Goal: Task Accomplishment & Management: Use online tool/utility

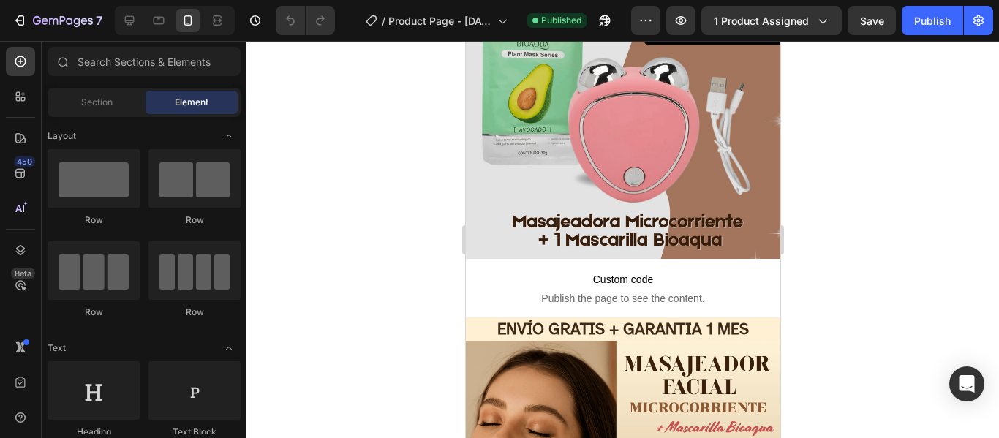
scroll to position [113, 0]
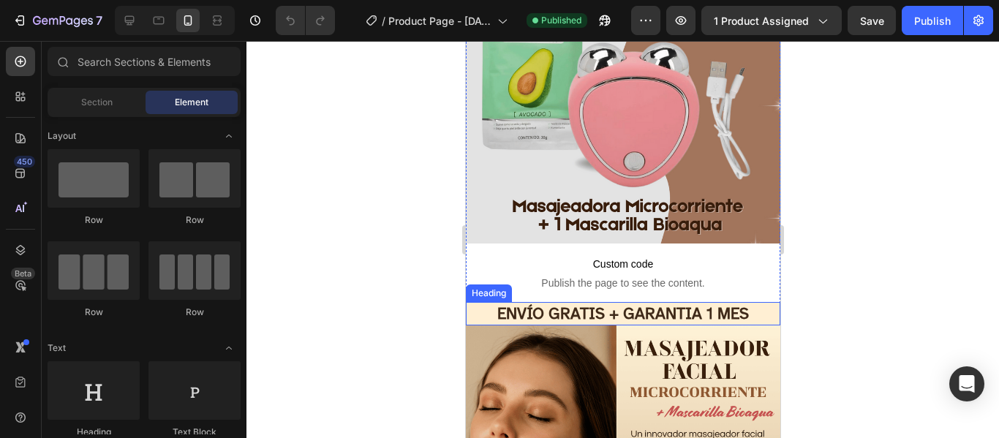
click at [663, 302] on h2 "ENVÍO GRATIS + GARANTIA 1 MES" at bounding box center [622, 314] width 315 height 24
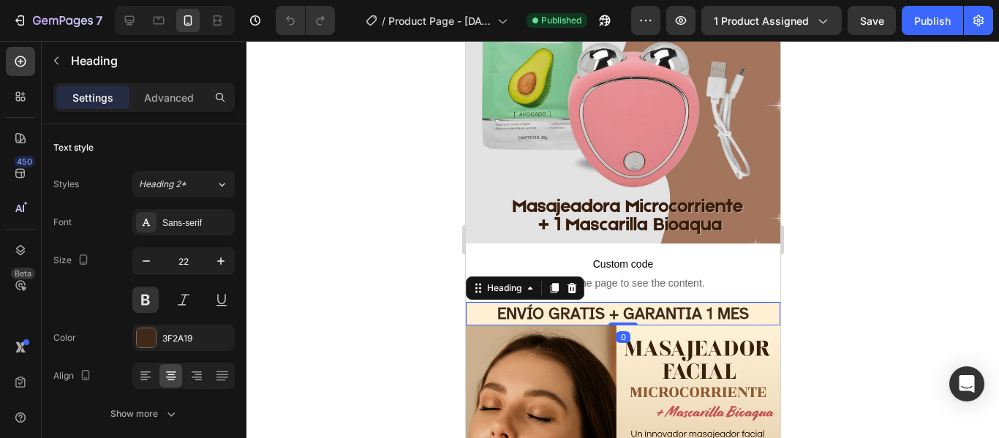
click at [663, 302] on h2 "ENVÍO GRATIS + GARANTIA 1 MES" at bounding box center [622, 314] width 315 height 24
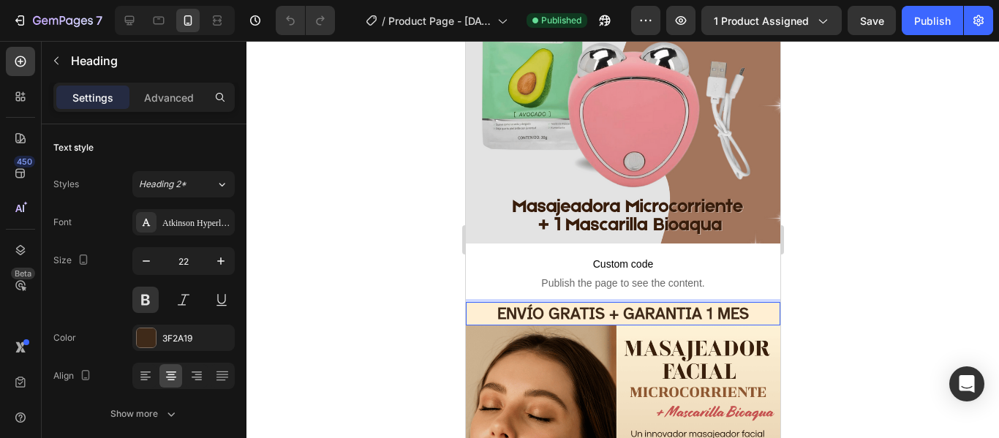
click at [594, 304] on p "ENVÍO GRATIS + GARANTIA 1 MES" at bounding box center [623, 314] width 312 height 21
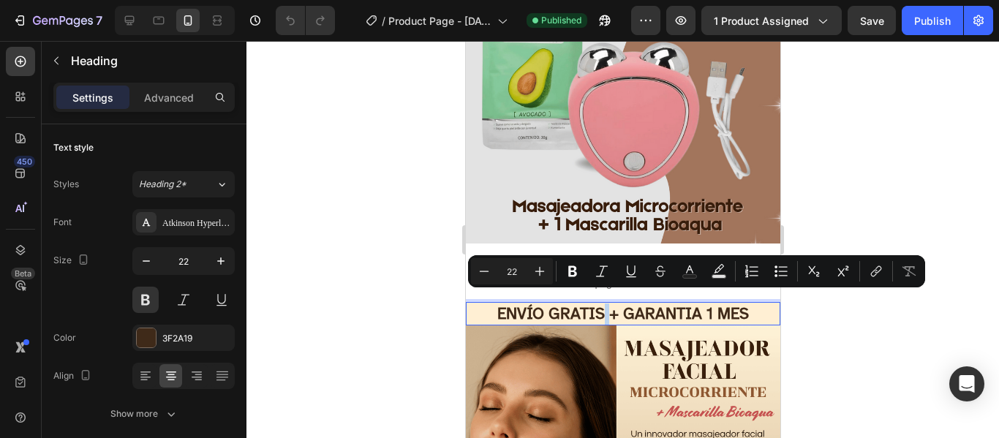
click at [594, 304] on p "ENVÍO GRATIS + GARANTIA 1 MES" at bounding box center [623, 314] width 312 height 21
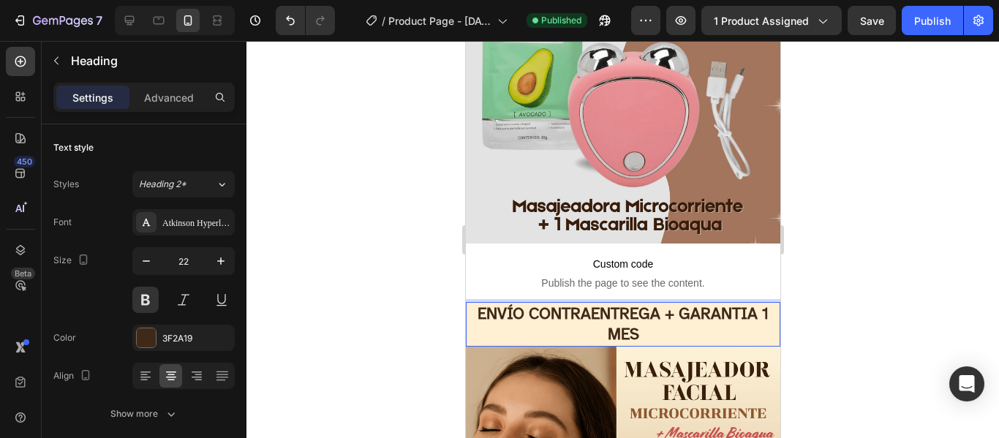
click at [524, 304] on p "ENVÍO CONTRAENTREGA + GARANTIA 1 MES" at bounding box center [623, 325] width 312 height 42
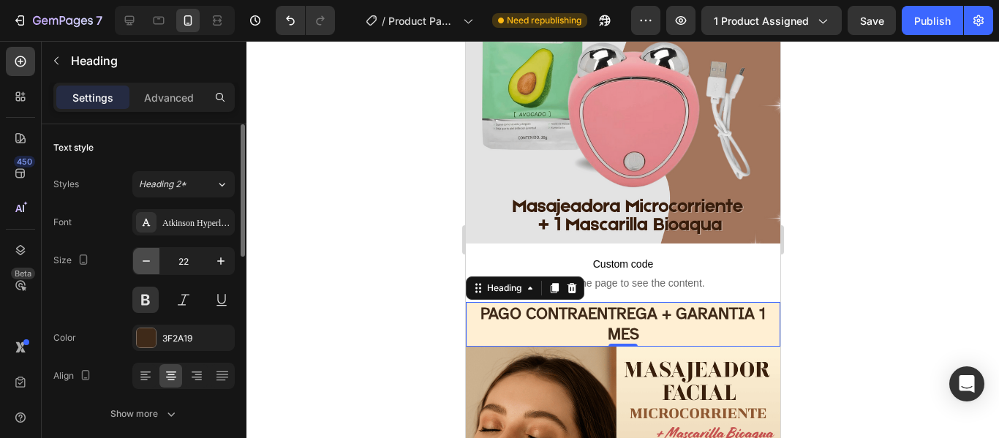
click at [150, 264] on icon "button" at bounding box center [146, 261] width 15 height 15
type input "21"
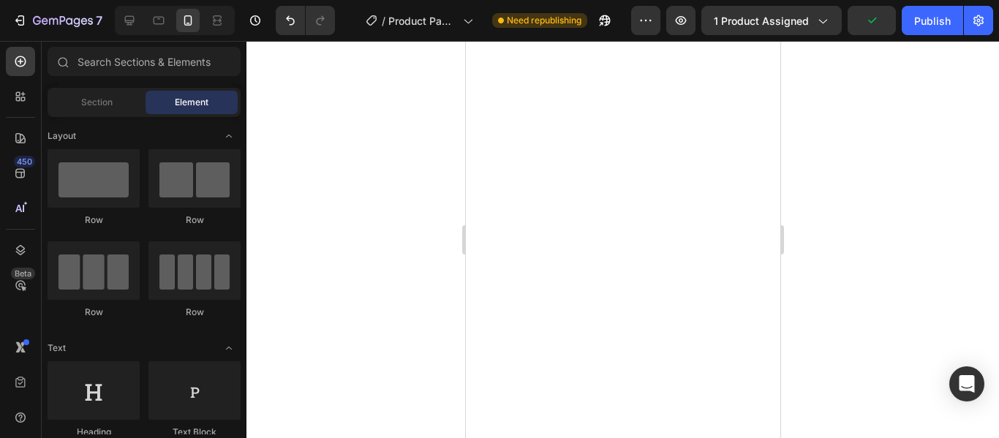
scroll to position [1616, 0]
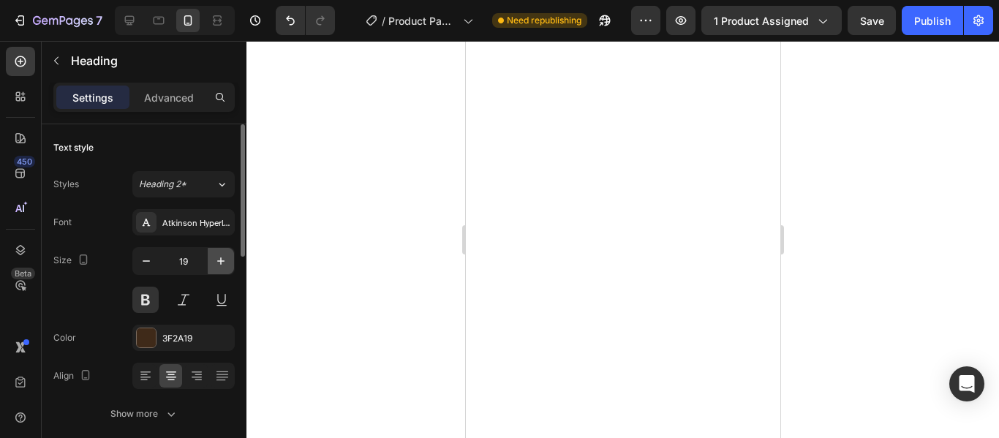
click at [218, 260] on icon "button" at bounding box center [221, 261] width 15 height 15
type input "22"
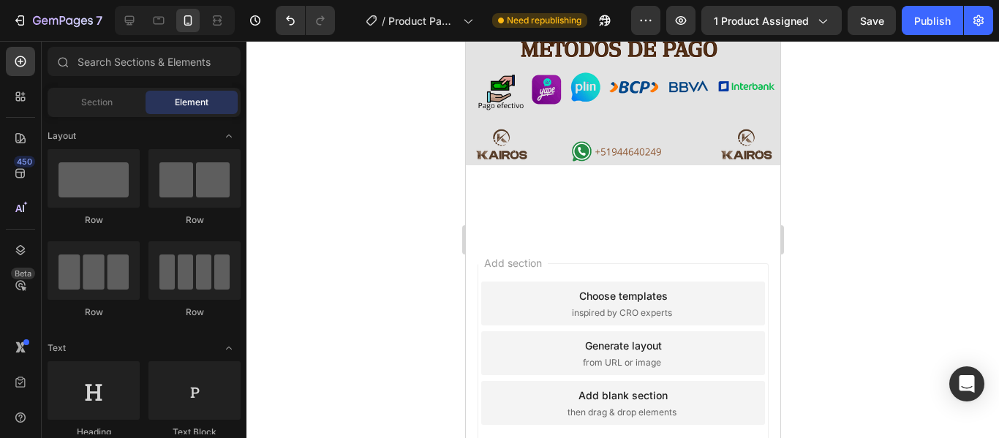
scroll to position [3093, 0]
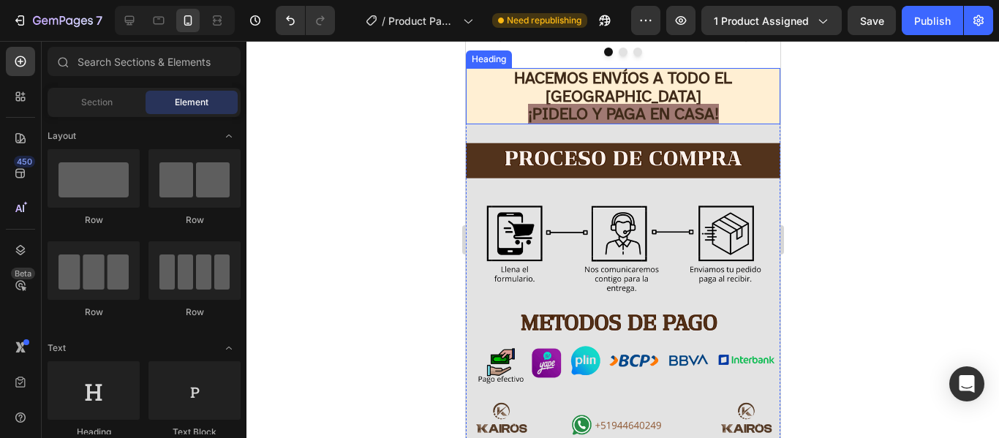
click at [546, 124] on span "¡PIDELO Y PAGA EN CASA!" at bounding box center [622, 114] width 191 height 20
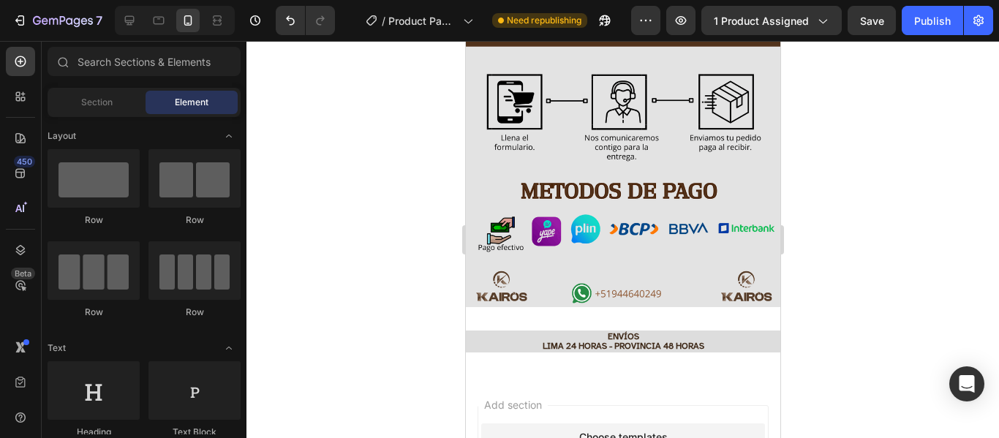
scroll to position [3283, 0]
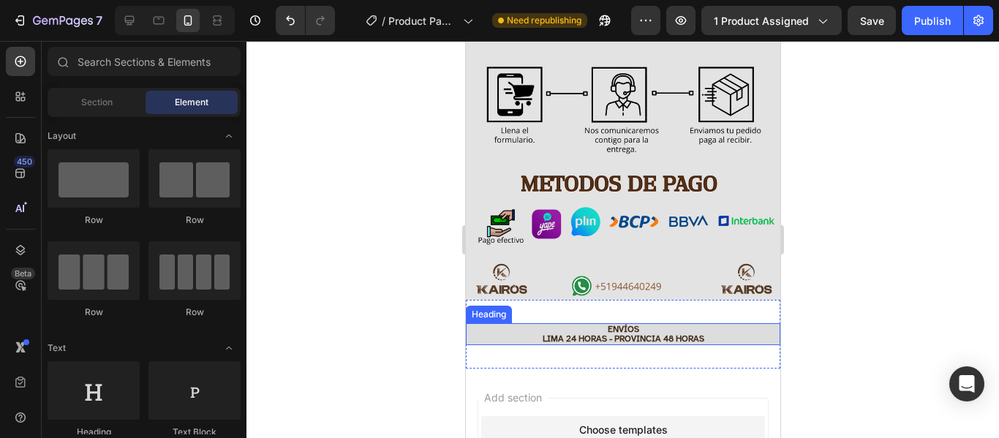
click at [676, 323] on h2 "ENVÍOS [GEOGRAPHIC_DATA] 24 HORAS - PROVINCIA 48 HORAS" at bounding box center [622, 334] width 315 height 22
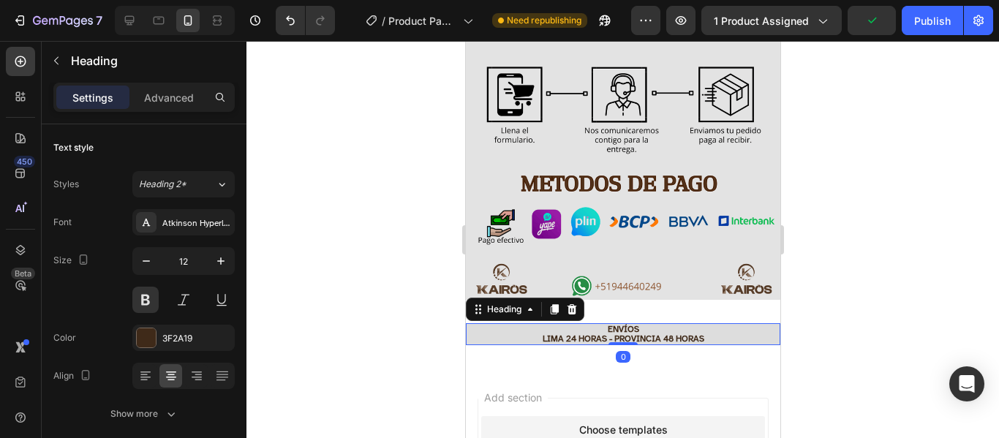
click at [714, 323] on h2 "ENVÍOS [GEOGRAPHIC_DATA] 24 HORAS - PROVINCIA 48 HORAS" at bounding box center [622, 334] width 315 height 22
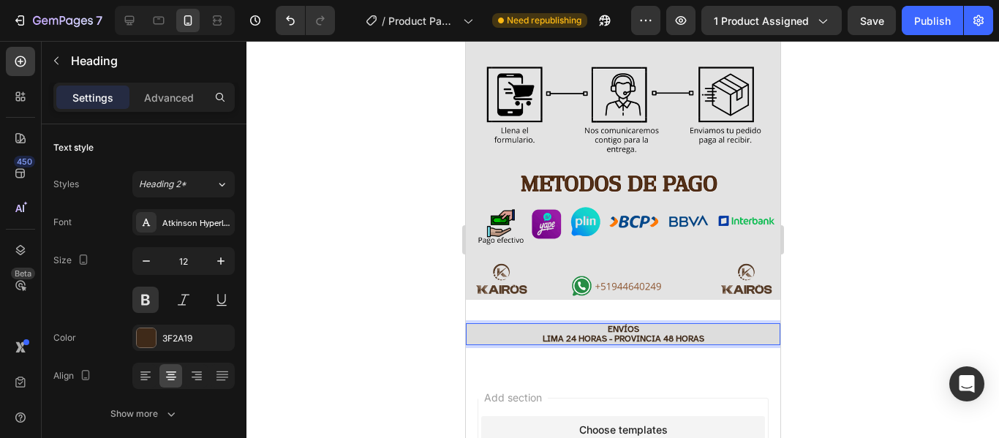
click at [601, 325] on p "ENVÍOS [GEOGRAPHIC_DATA] 24 HORAS - PROVINCIA 48 HORAS" at bounding box center [623, 334] width 312 height 19
click at [565, 325] on p "ENVÍOS LIMA (1-2 días- PROVINCIA 48 HORAS" at bounding box center [623, 334] width 312 height 19
click at [594, 325] on p "ENVÍOS LIMA: 1-2 días- PROVINCIA 48 HORAS" at bounding box center [623, 334] width 312 height 19
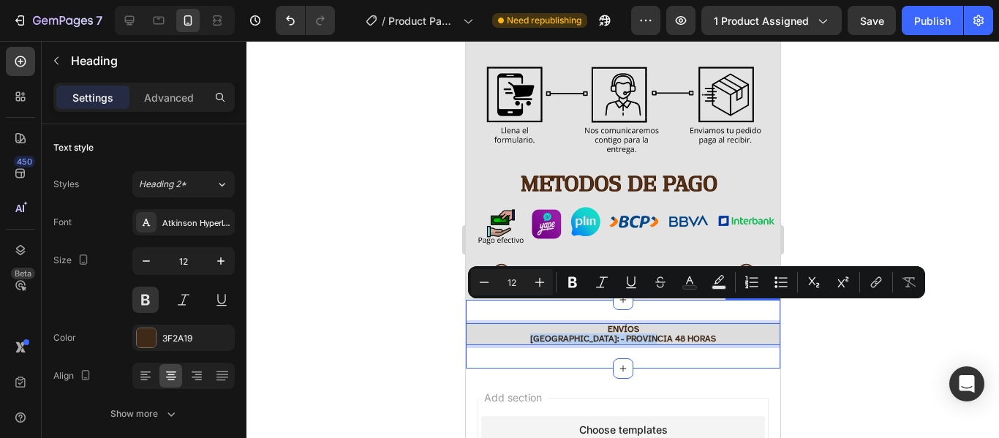
drag, startPoint x: 678, startPoint y: 311, endPoint x: 531, endPoint y: 321, distance: 147.4
click at [531, 321] on div "ENVÍOS LIMA: - PROVINCIA 48 HORAS Heading 0 Section 19" at bounding box center [622, 334] width 315 height 69
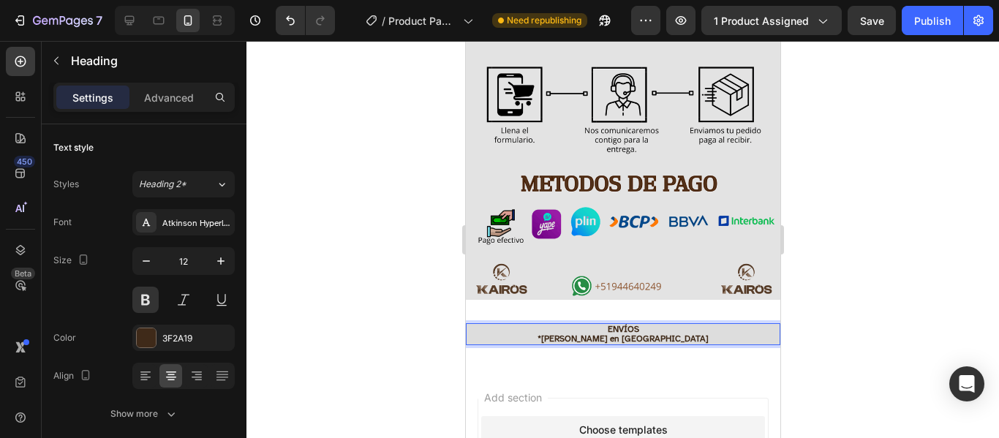
click at [588, 325] on p "ENVÍOS *Si vives en [GEOGRAPHIC_DATA]" at bounding box center [623, 334] width 312 height 19
click at [666, 325] on p "ENVÍOS Si vives en [GEOGRAPHIC_DATA]" at bounding box center [623, 334] width 312 height 19
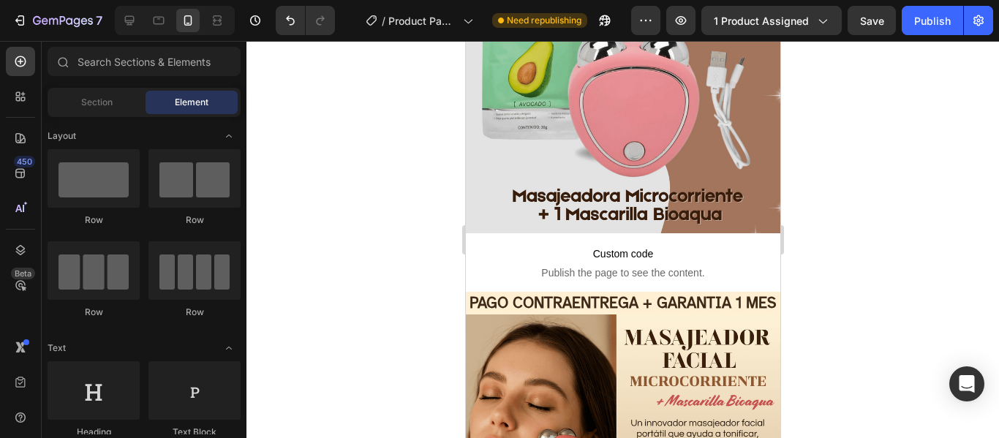
scroll to position [116, 0]
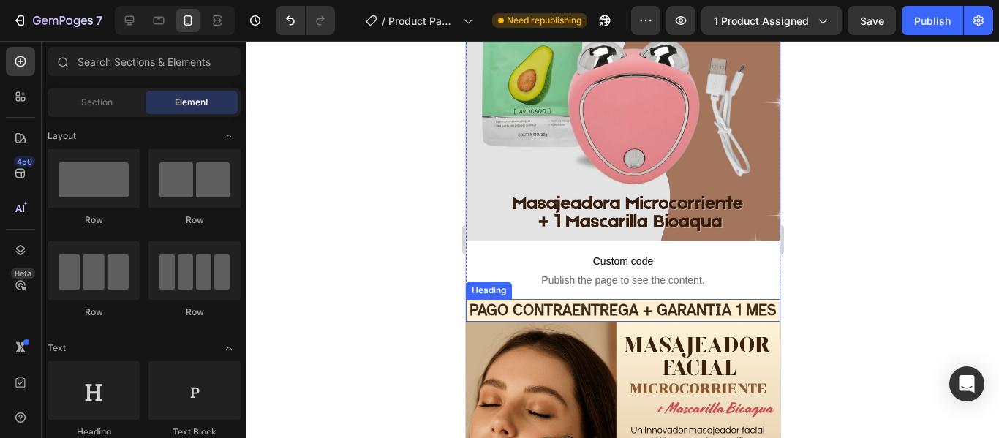
click at [601, 309] on h2 "PAGO CONTRAENTREGA + GARANTIA 1 MES" at bounding box center [622, 310] width 315 height 23
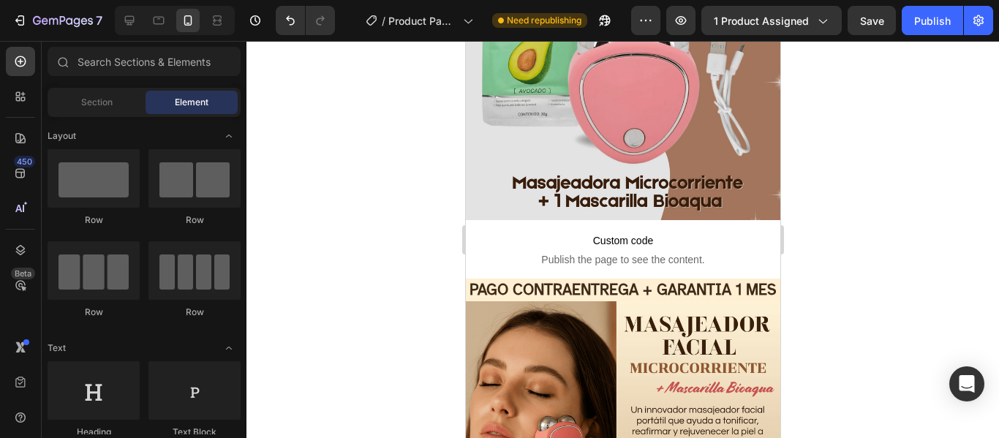
scroll to position [108, 0]
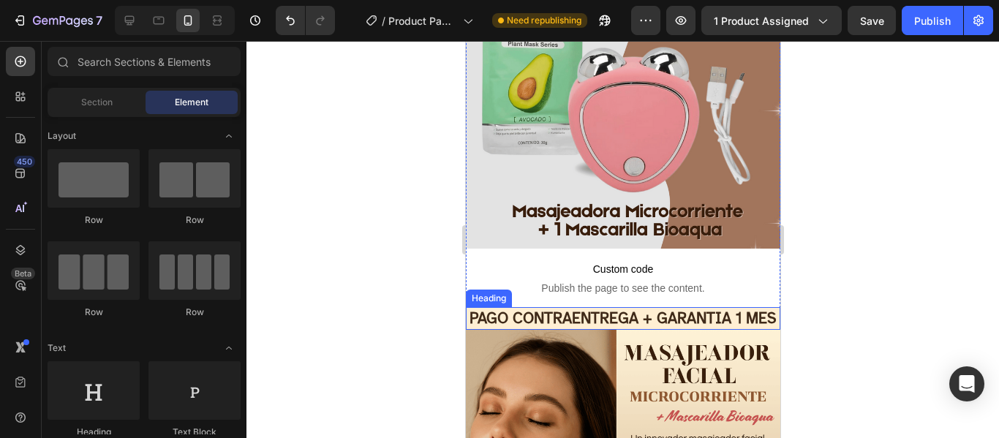
click at [653, 318] on h2 "PAGO CONTRAENTREGA + GARANTIA 1 MES" at bounding box center [622, 318] width 315 height 23
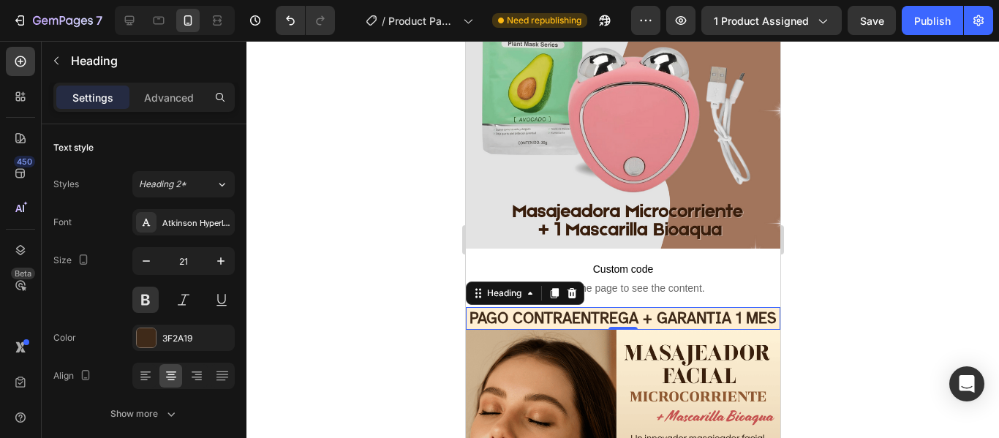
click at [556, 315] on h2 "PAGO CONTRAENTREGA + GARANTIA 1 MES" at bounding box center [622, 318] width 315 height 23
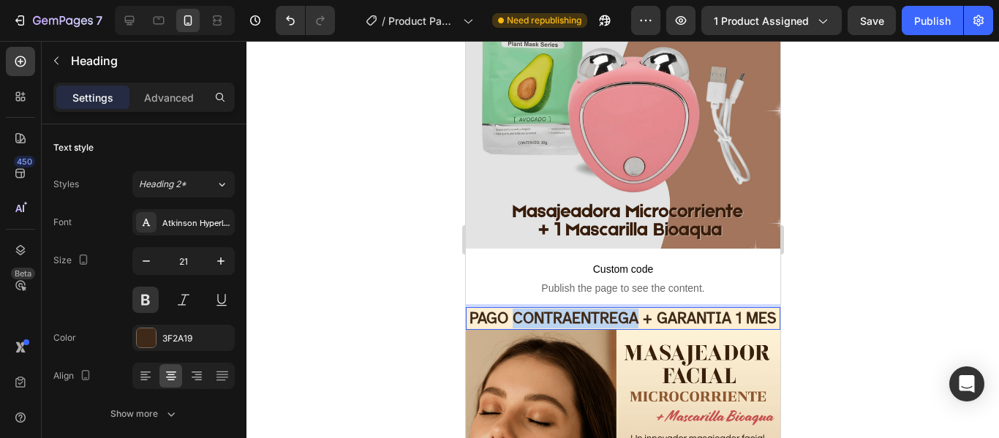
click at [556, 315] on p "PAGO CONTRAENTREGA + GARANTIA 1 MES" at bounding box center [623, 319] width 312 height 20
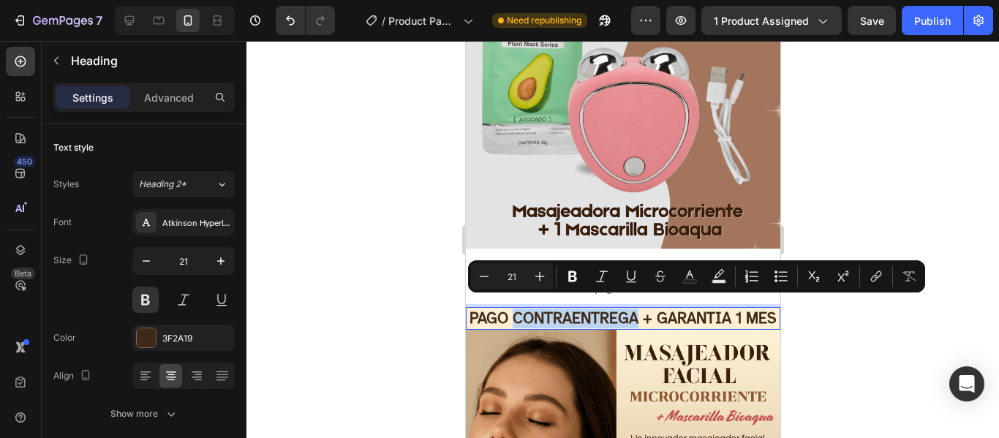
click at [570, 312] on p "PAGO CONTRAENTREGA + GARANTIA 1 MES" at bounding box center [623, 319] width 312 height 20
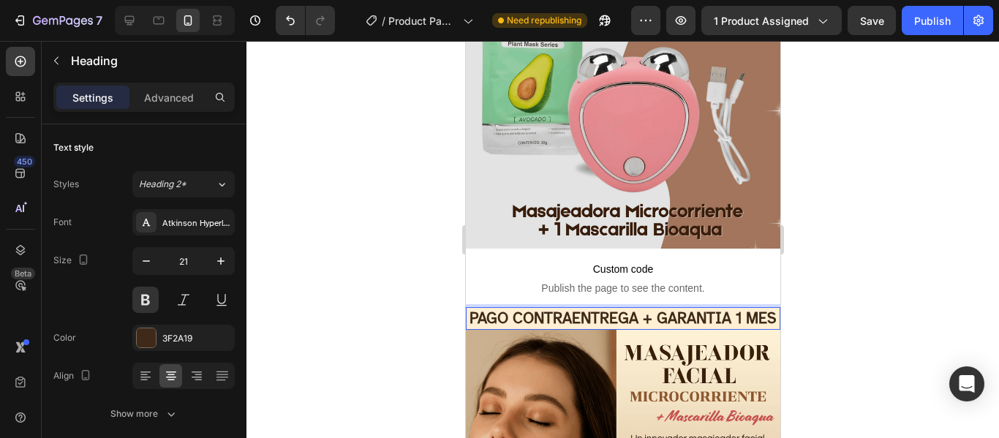
click at [579, 311] on p "PAGO CONTRAENTREGA + GARANTIA 1 MES" at bounding box center [623, 319] width 312 height 20
click at [894, 293] on div at bounding box center [623, 239] width 753 height 397
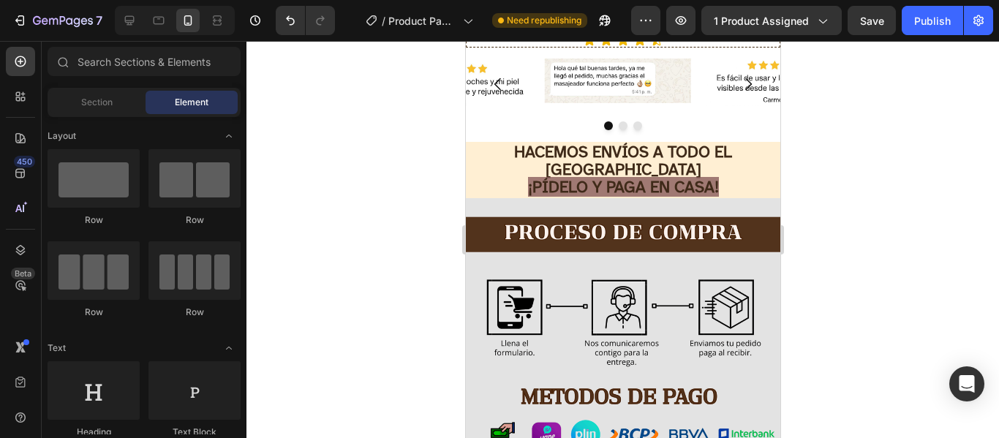
scroll to position [3108, 0]
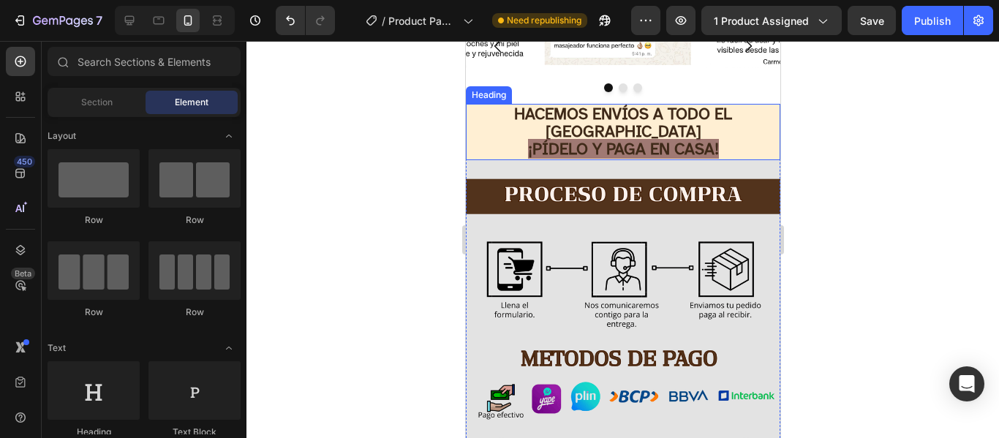
drag, startPoint x: 562, startPoint y: 129, endPoint x: 571, endPoint y: 127, distance: 8.9
click at [568, 139] on span "¡PÍDELO Y PAGA EN CASA!" at bounding box center [622, 149] width 191 height 20
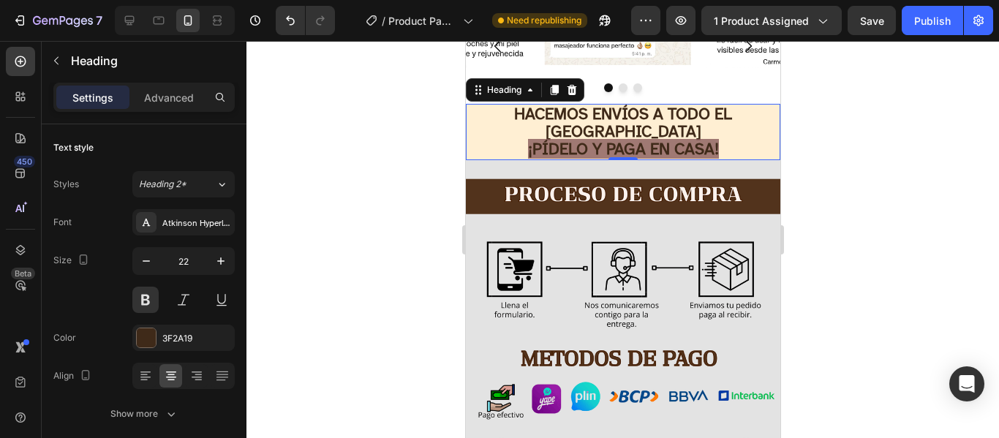
scroll to position [3456, 0]
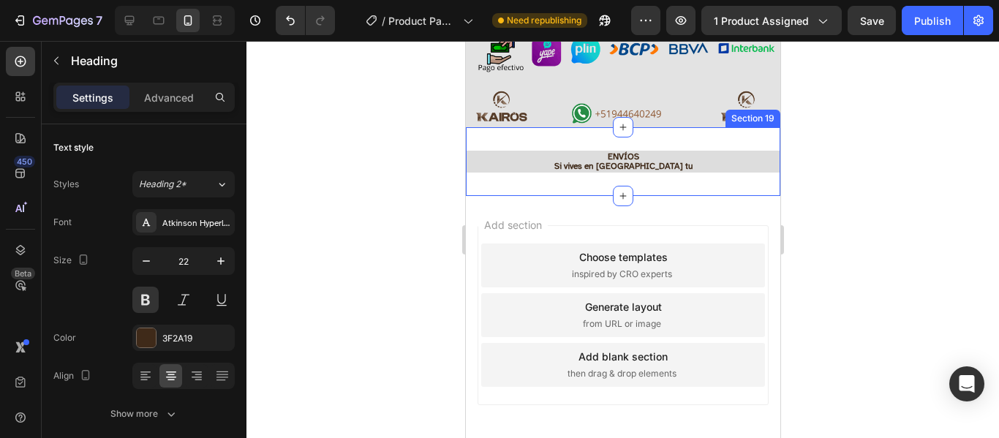
click at [668, 127] on div "ENVÍOS Si vives en [GEOGRAPHIC_DATA] tu Heading Section 19" at bounding box center [622, 161] width 315 height 69
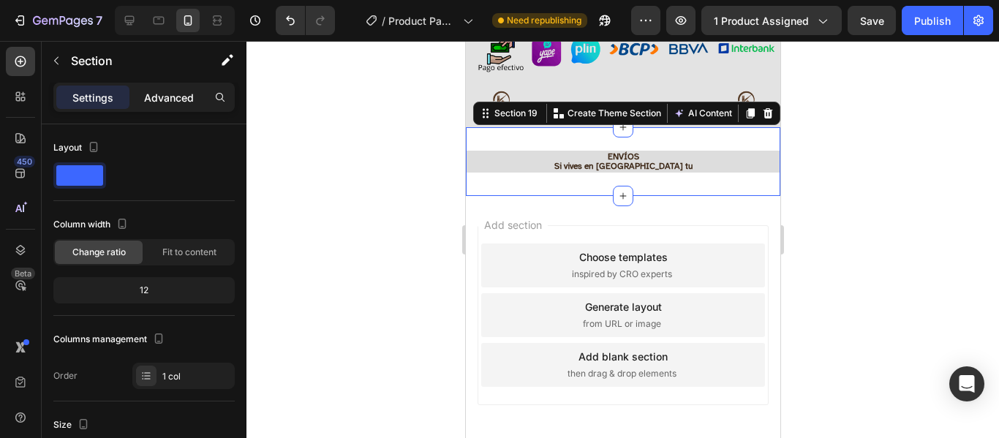
click at [157, 91] on p "Advanced" at bounding box center [169, 97] width 50 height 15
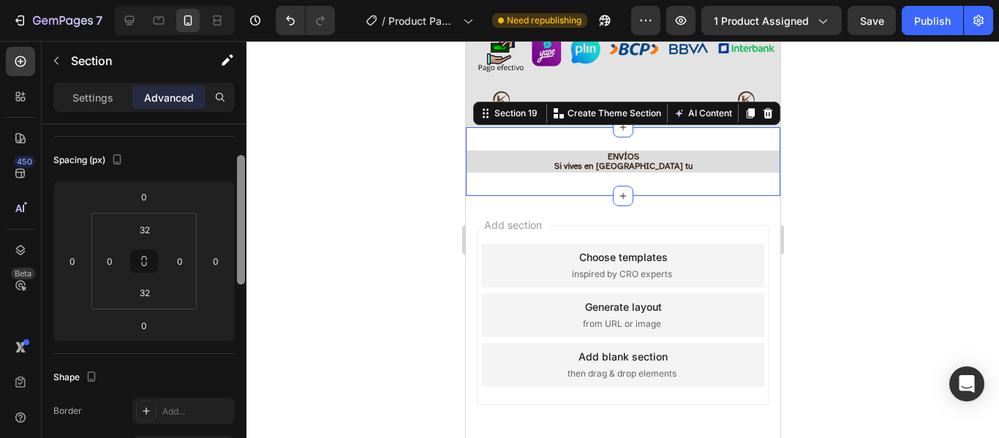
drag, startPoint x: 241, startPoint y: 214, endPoint x: 241, endPoint y: 263, distance: 49.0
click at [241, 263] on div at bounding box center [241, 219] width 8 height 129
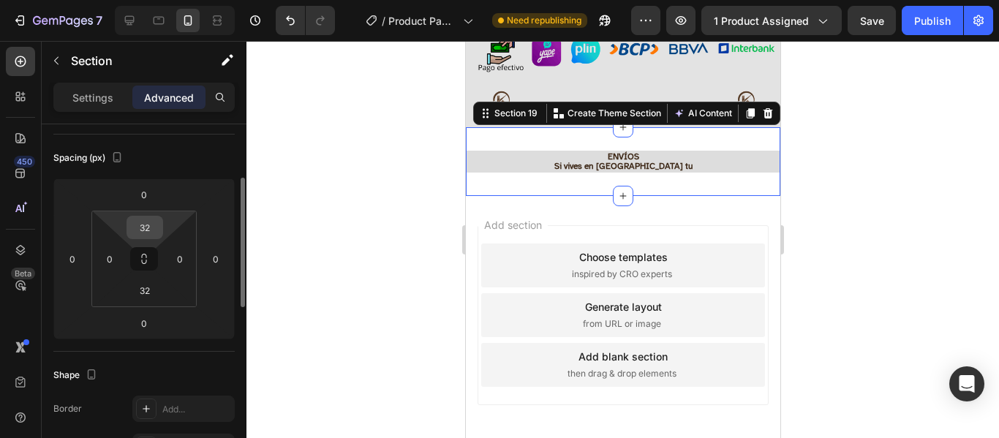
click at [139, 230] on input "32" at bounding box center [144, 228] width 29 height 22
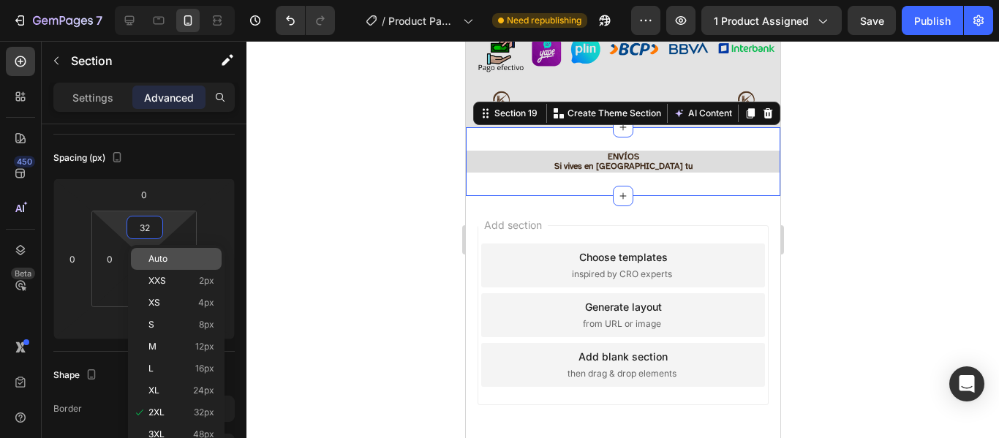
click at [164, 259] on span "Auto" at bounding box center [158, 259] width 19 height 10
type input "Auto"
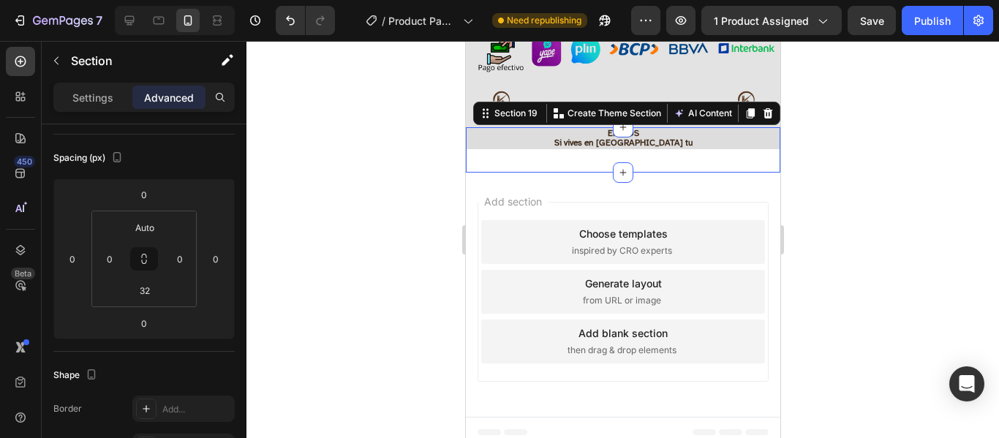
scroll to position [3437, 0]
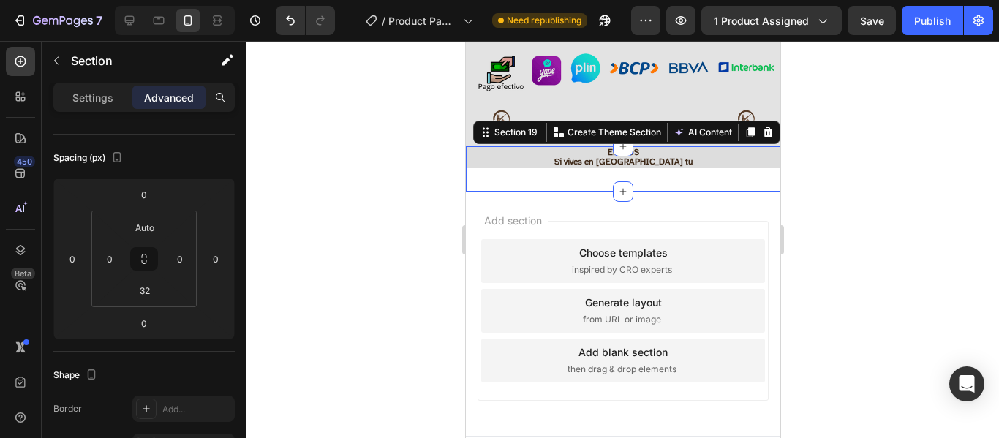
click at [658, 146] on h2 "ENVÍOS Si vives en [GEOGRAPHIC_DATA] tu" at bounding box center [622, 157] width 315 height 22
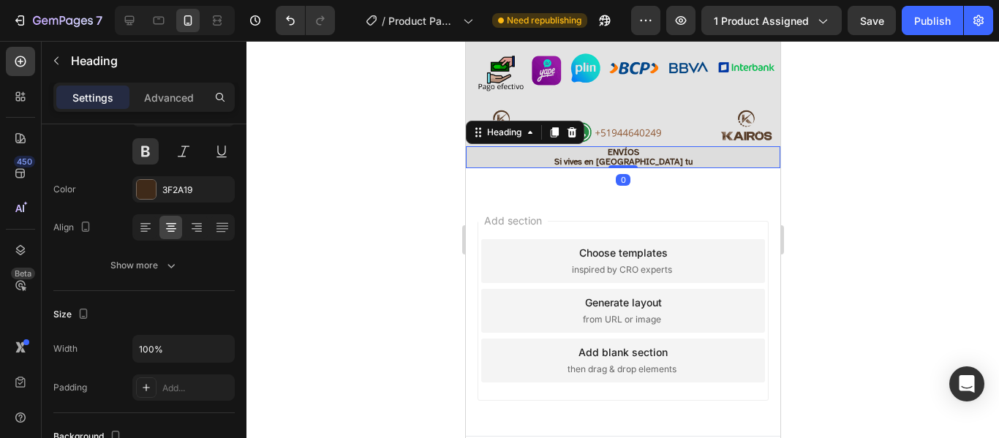
scroll to position [0, 0]
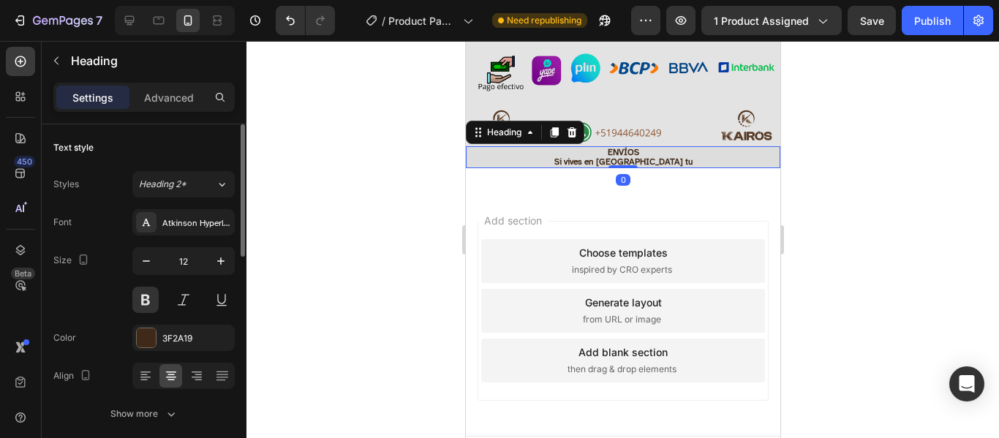
click at [644, 146] on h2 "ENVÍOS Si vives en [GEOGRAPHIC_DATA] tu" at bounding box center [622, 157] width 315 height 22
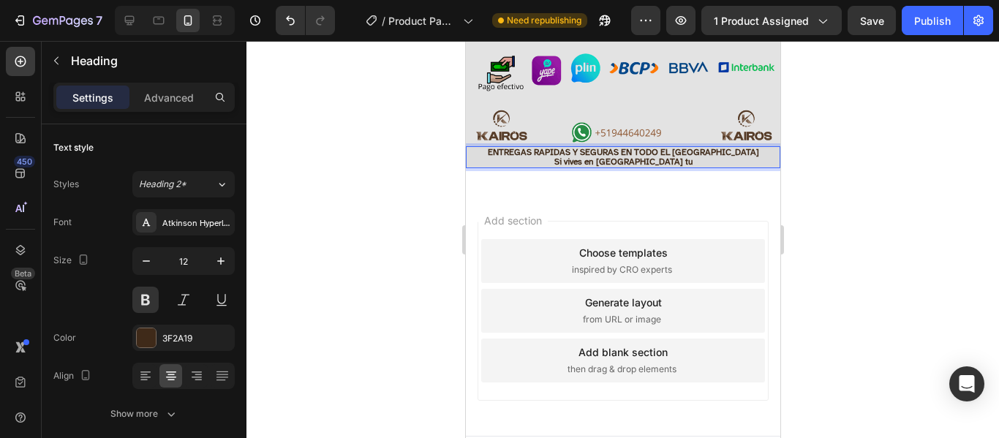
click at [659, 148] on p "ENTREGAS RAPIDAS Y SEGURAS EN TODO EL [GEOGRAPHIC_DATA] Si vives en [GEOGRAPHIC…" at bounding box center [623, 157] width 312 height 19
drag, startPoint x: 727, startPoint y: 121, endPoint x: 511, endPoint y: 127, distance: 216.6
click at [511, 148] on p "ENTREGAS RAPIDAS Y SEGURAS EN TODO EL [GEOGRAPHIC_DATA] Si vives en [GEOGRAPHIC…" at bounding box center [623, 157] width 312 height 19
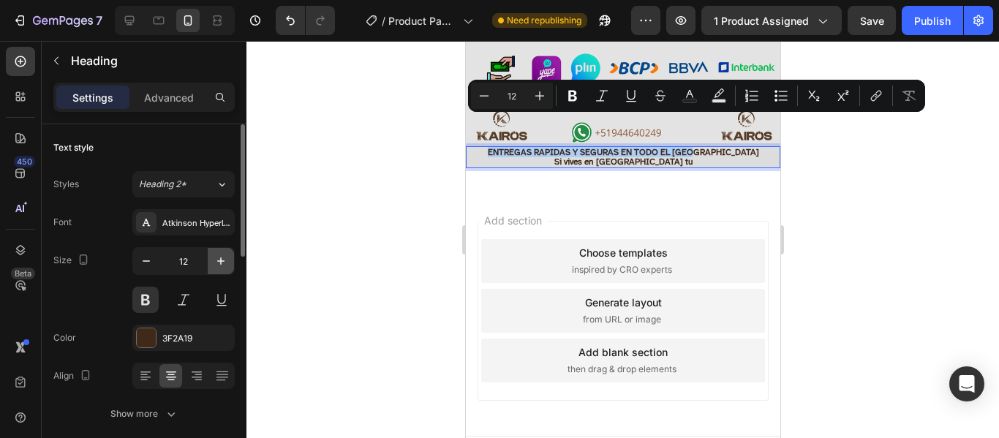
click at [224, 264] on icon "button" at bounding box center [221, 261] width 15 height 15
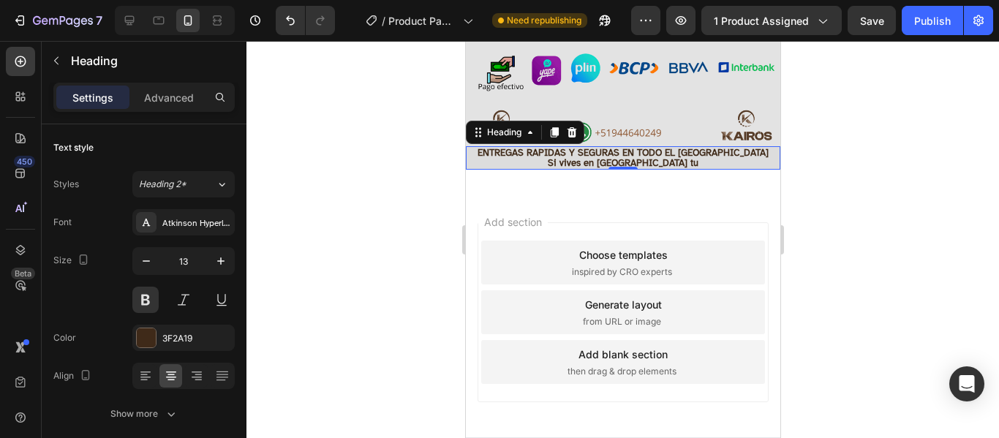
click at [662, 148] on p "ENTREGAS RAPIDAS Y SEGURAS EN TODO EL [GEOGRAPHIC_DATA] Si vives en [GEOGRAPHIC…" at bounding box center [623, 158] width 312 height 21
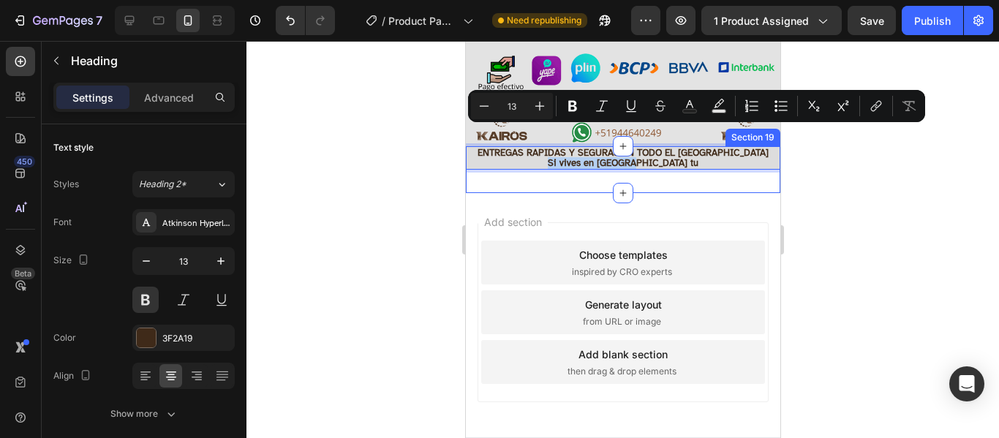
drag, startPoint x: 661, startPoint y: 135, endPoint x: 576, endPoint y: 143, distance: 84.4
click at [576, 146] on div "ENTREGAS RAPIDAS Y SEGURAS EN TODO EL [GEOGRAPHIC_DATA] Si vives en [GEOGRAPHIC…" at bounding box center [622, 170] width 315 height 48
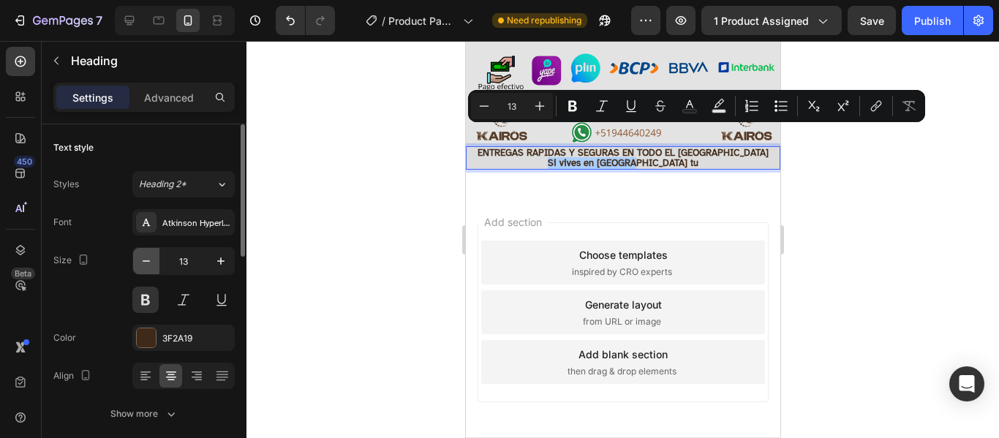
click at [144, 260] on icon "button" at bounding box center [146, 261] width 15 height 15
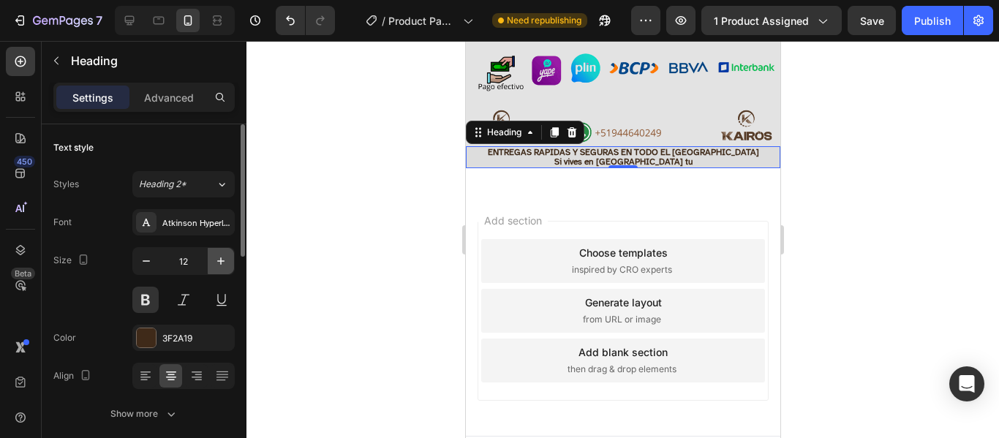
click at [222, 264] on icon "button" at bounding box center [221, 261] width 15 height 15
type input "13"
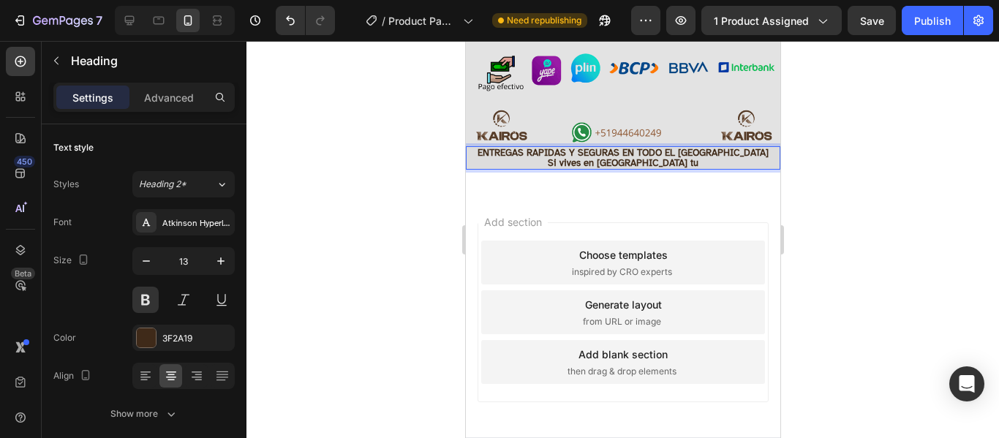
click at [667, 148] on p "ENTREGAS RAPIDAS Y SEGURAS EN TODO EL [GEOGRAPHIC_DATA] Si vives en [GEOGRAPHIC…" at bounding box center [623, 158] width 312 height 21
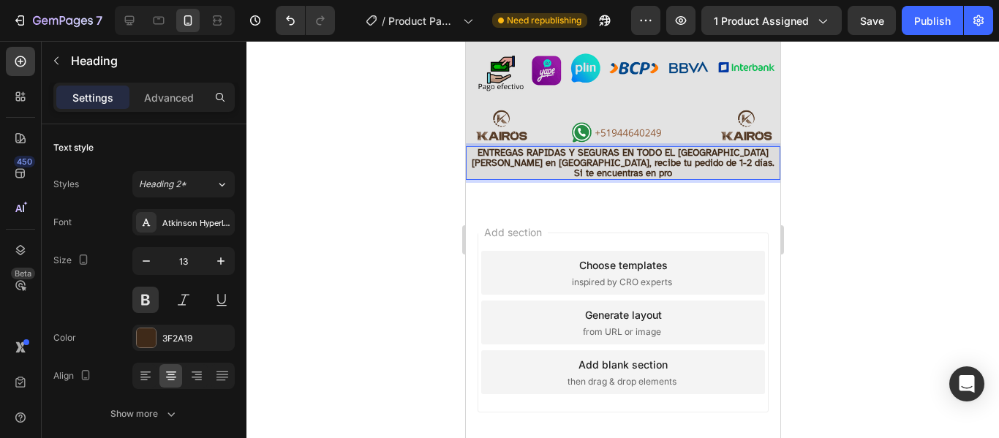
click at [656, 148] on p "ENTREGAS RAPIDAS Y SEGURAS EN TODO EL [GEOGRAPHIC_DATA] Si vives en [GEOGRAPHIC…" at bounding box center [623, 163] width 312 height 31
click at [758, 148] on p "ENTREGAS RAPIDAS Y SEGURAS EN TODO EL [GEOGRAPHIC_DATA] Si vives en [GEOGRAPHIC…" at bounding box center [623, 163] width 312 height 31
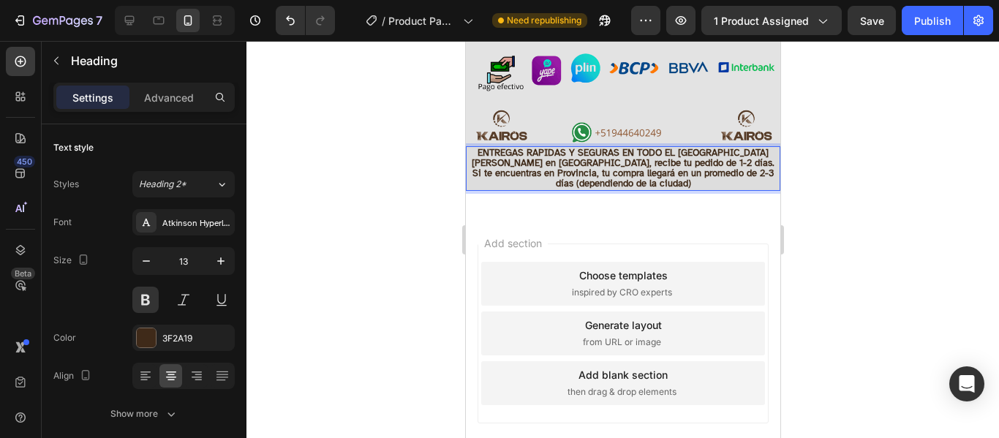
click at [669, 148] on p "ENTREGAS RAPIDAS Y SEGURAS EN TODO EL [GEOGRAPHIC_DATA] Si vives en [GEOGRAPHIC…" at bounding box center [623, 169] width 312 height 42
click at [570, 148] on p "ENTREGAS RAPIDAS Y SEGURAS EN TODO EL [GEOGRAPHIC_DATA] Si vives en [GEOGRAPHIC…" at bounding box center [623, 169] width 312 height 42
click at [733, 148] on p "ENTREGAS RÁPIDAS Y SEGURAS EN TODO EL [GEOGRAPHIC_DATA] Si vives en [GEOGRAPHIC…" at bounding box center [623, 169] width 312 height 42
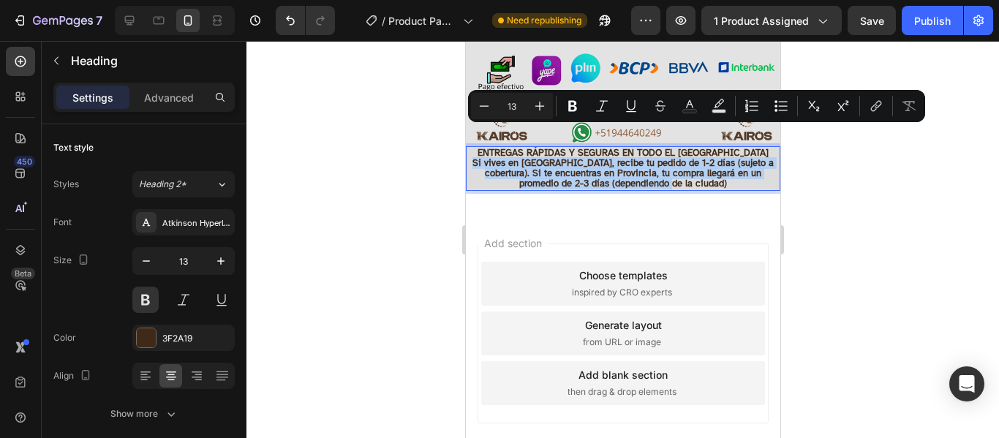
drag, startPoint x: 683, startPoint y: 154, endPoint x: 468, endPoint y: 135, distance: 215.9
click at [468, 148] on p "ENTREGAS RÁPIDAS Y SEGURAS EN TODO EL [GEOGRAPHIC_DATA] Si vives en [GEOGRAPHIC…" at bounding box center [623, 169] width 312 height 42
click at [480, 104] on icon "Editor contextual toolbar" at bounding box center [484, 106] width 15 height 15
type input "12"
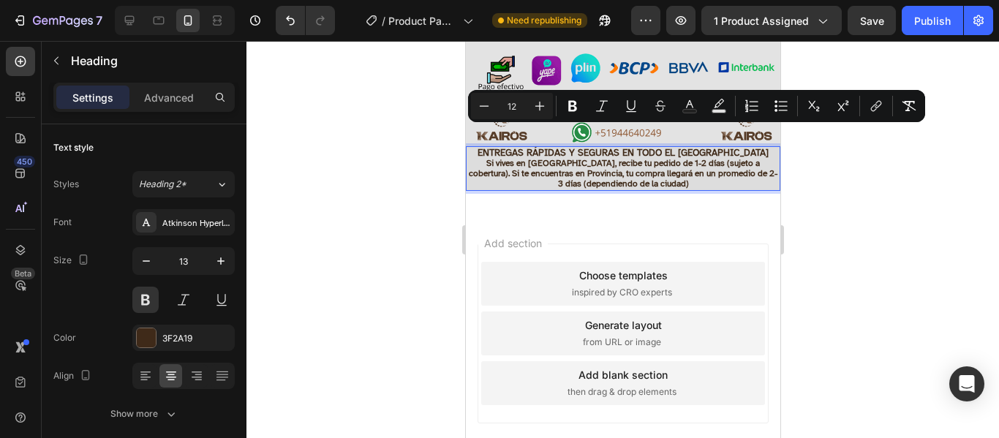
click at [813, 195] on div at bounding box center [623, 239] width 753 height 397
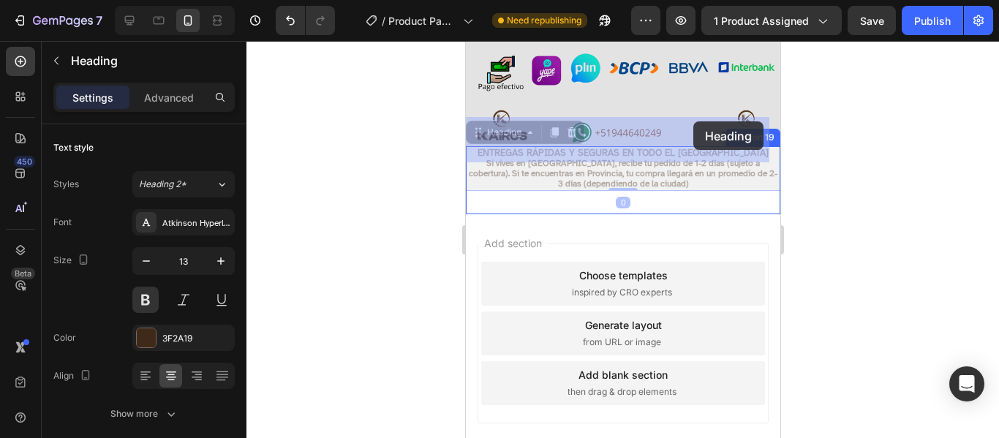
drag, startPoint x: 729, startPoint y: 123, endPoint x: 693, endPoint y: 122, distance: 36.6
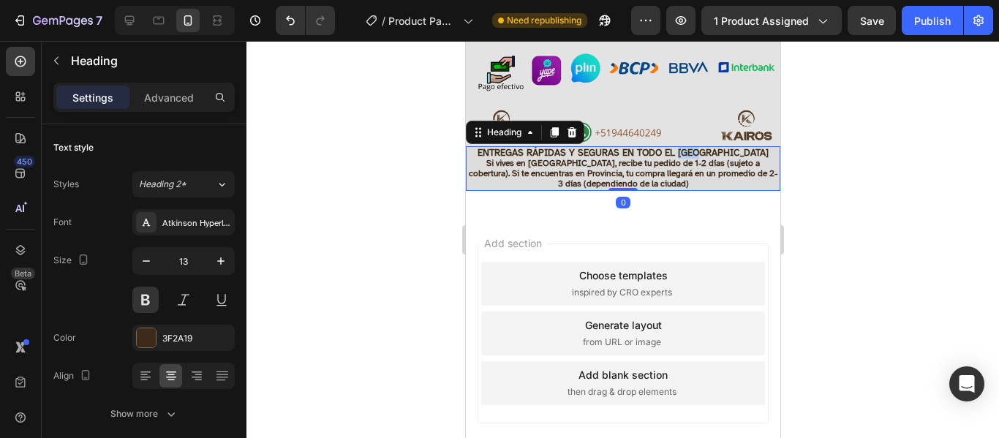
click at [711, 148] on p "ENTREGAS RÁPIDAS Y SEGURAS EN TODO EL [GEOGRAPHIC_DATA] Si vives en [GEOGRAPHIC…" at bounding box center [623, 169] width 312 height 42
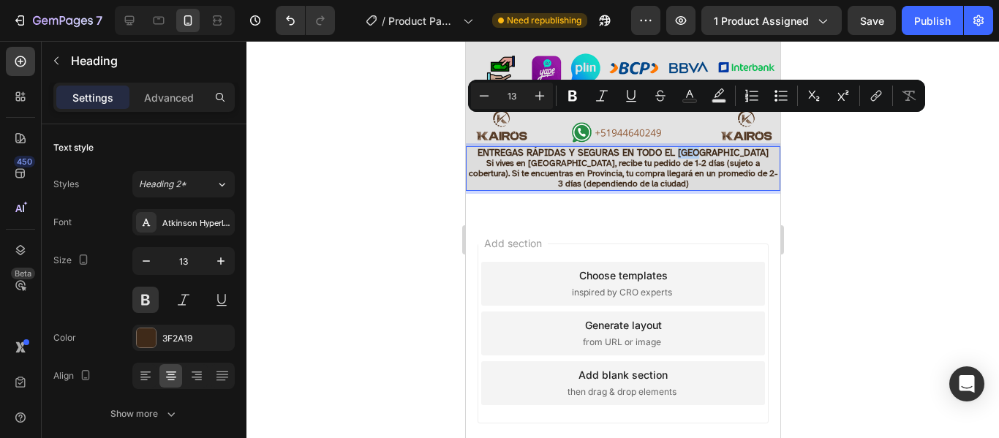
click at [721, 148] on p "ENTREGAS RÁPIDAS Y SEGURAS EN TODO EL [GEOGRAPHIC_DATA] Si vives en [GEOGRAPHIC…" at bounding box center [623, 169] width 312 height 42
click at [732, 148] on p "ENTREGAS RÁPIDAS Y SEGURAS EN TODO EL [GEOGRAPHIC_DATA] Si vives en [GEOGRAPHIC…" at bounding box center [623, 169] width 312 height 42
click at [733, 148] on p "ENTREGAS RÁPIDAS Y SEGURAS EN TODO EL [GEOGRAPHIC_DATA] Si vives en [GEOGRAPHIC…" at bounding box center [623, 169] width 312 height 42
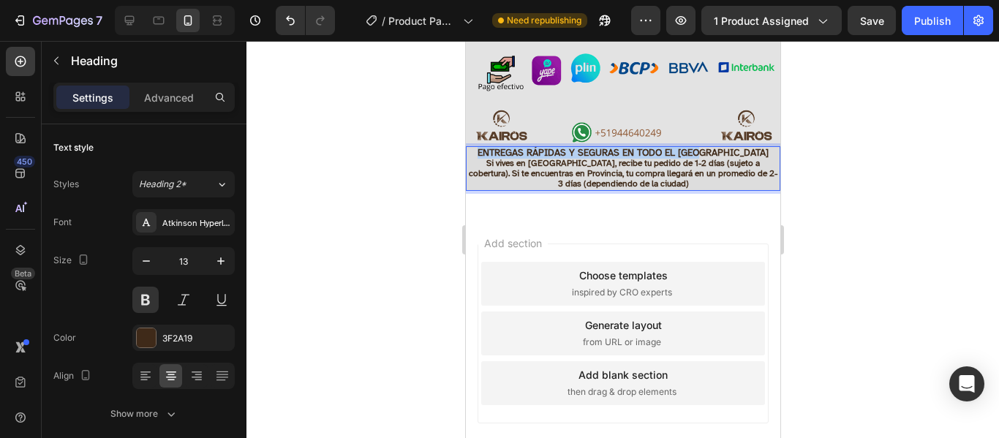
drag, startPoint x: 727, startPoint y: 124, endPoint x: 507, endPoint y: 121, distance: 220.2
click at [507, 148] on p "ENTREGAS RÁPIDAS Y SEGURAS EN TODO EL [GEOGRAPHIC_DATA] Si vives en [GEOGRAPHIC…" at bounding box center [623, 169] width 312 height 42
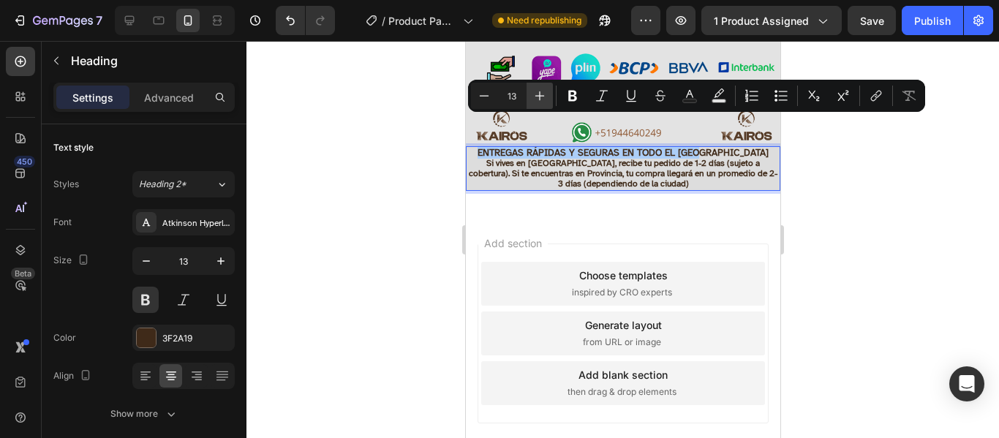
click at [538, 94] on icon "Editor contextual toolbar" at bounding box center [540, 96] width 15 height 15
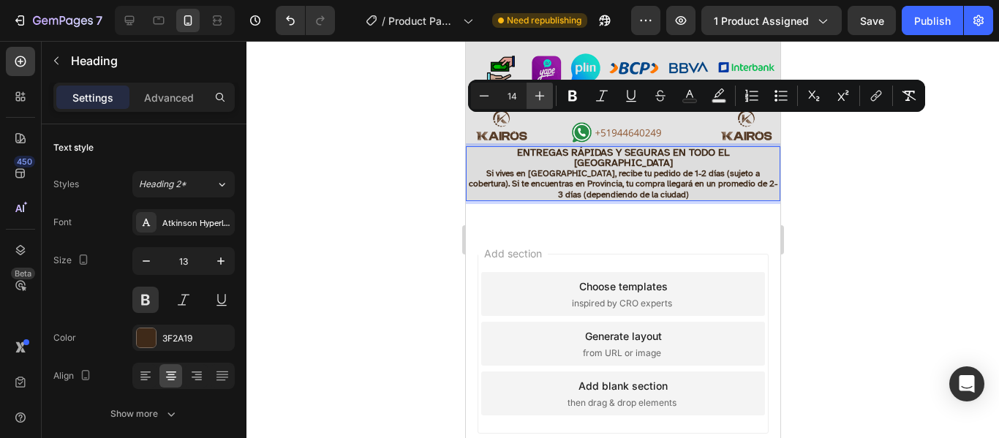
click at [538, 94] on icon "Editor contextual toolbar" at bounding box center [540, 96] width 15 height 15
click at [484, 98] on icon "Editor contextual toolbar" at bounding box center [484, 96] width 15 height 15
type input "15"
click at [825, 151] on div at bounding box center [623, 239] width 753 height 397
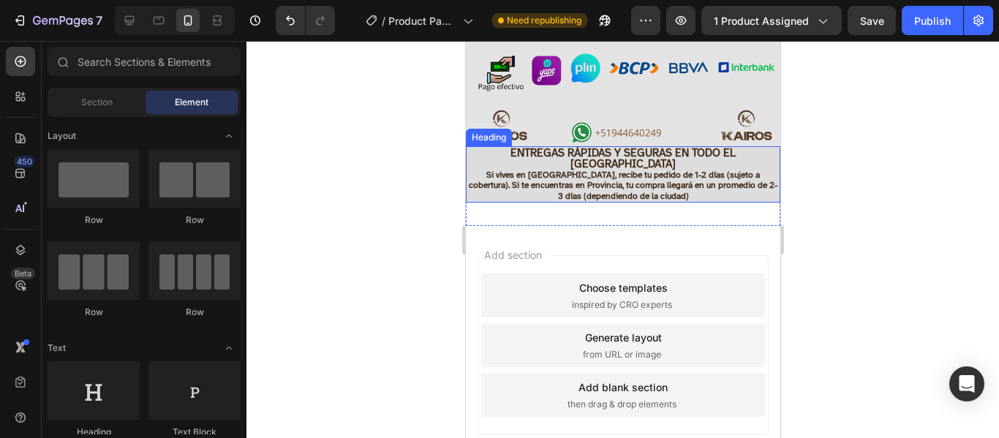
click at [665, 170] on span "Si vives en [GEOGRAPHIC_DATA], recibe tu pedido de 1-2 días (sujeto a cobertura…" at bounding box center [622, 185] width 309 height 31
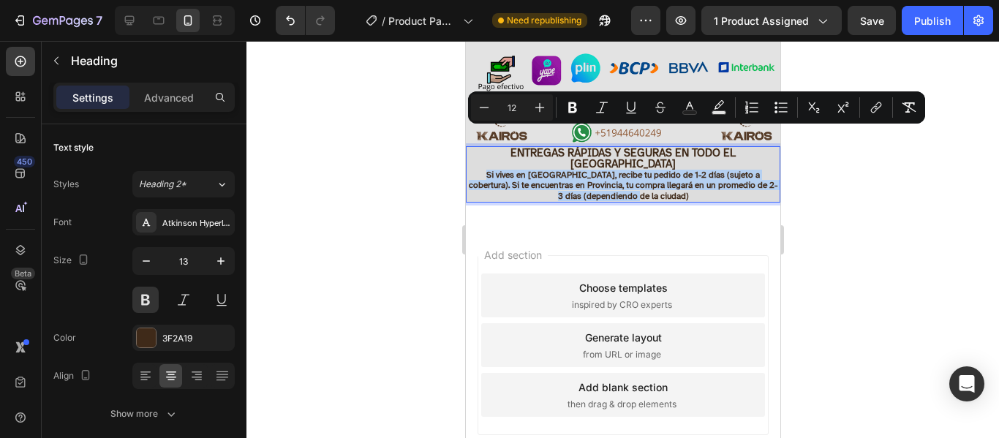
drag, startPoint x: 672, startPoint y: 157, endPoint x: 481, endPoint y: 132, distance: 192.5
click at [690, 109] on icon "Editor contextual toolbar" at bounding box center [690, 107] width 15 height 15
type input "3F2A19"
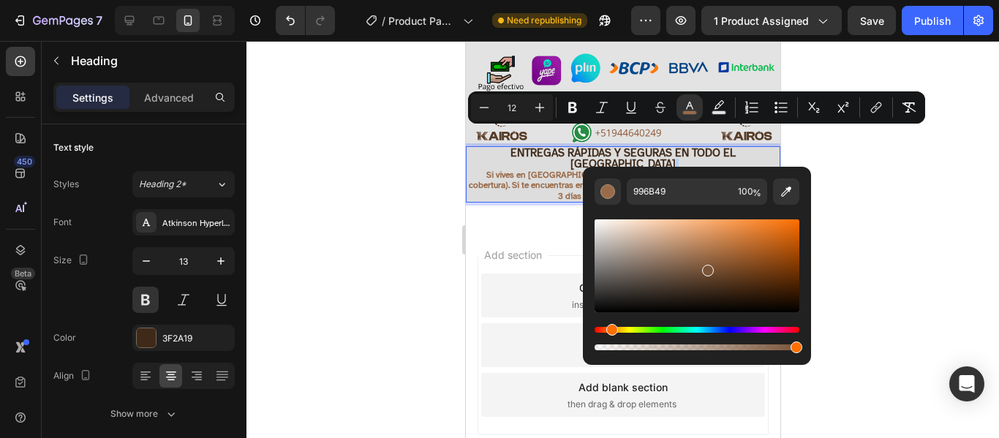
type input "7A5438"
drag, startPoint x: 723, startPoint y: 291, endPoint x: 707, endPoint y: 267, distance: 29.0
click at [707, 267] on div "Editor contextual toolbar" at bounding box center [708, 271] width 12 height 12
click at [880, 169] on div at bounding box center [623, 239] width 753 height 397
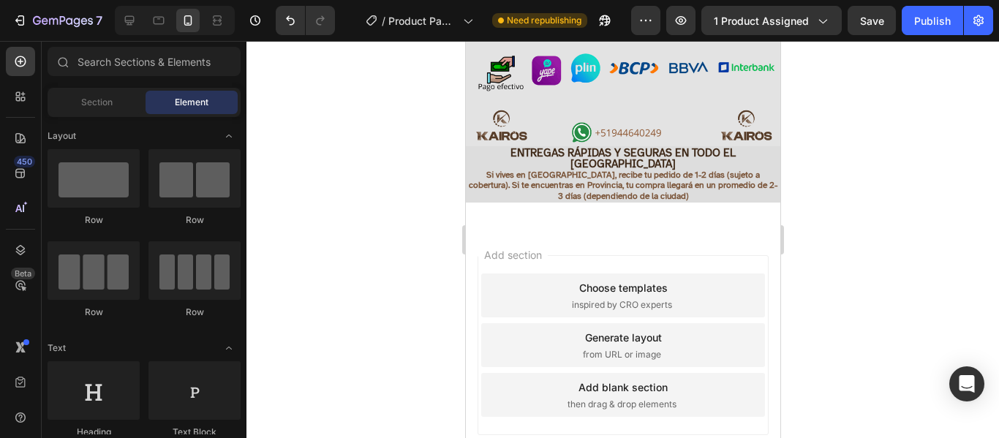
click at [880, 169] on div at bounding box center [623, 239] width 753 height 397
click at [748, 148] on p "⁠⁠⁠⁠⁠⁠⁠ ENTREGAS RÁPIDAS Y SEGURAS EN TODO EL [GEOGRAPHIC_DATA] Si vives en [GE…" at bounding box center [623, 174] width 312 height 53
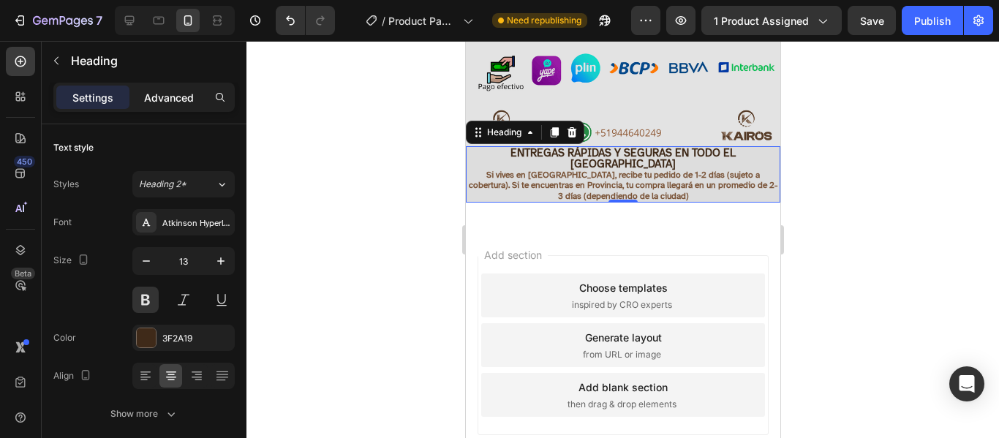
click at [170, 96] on p "Advanced" at bounding box center [169, 97] width 50 height 15
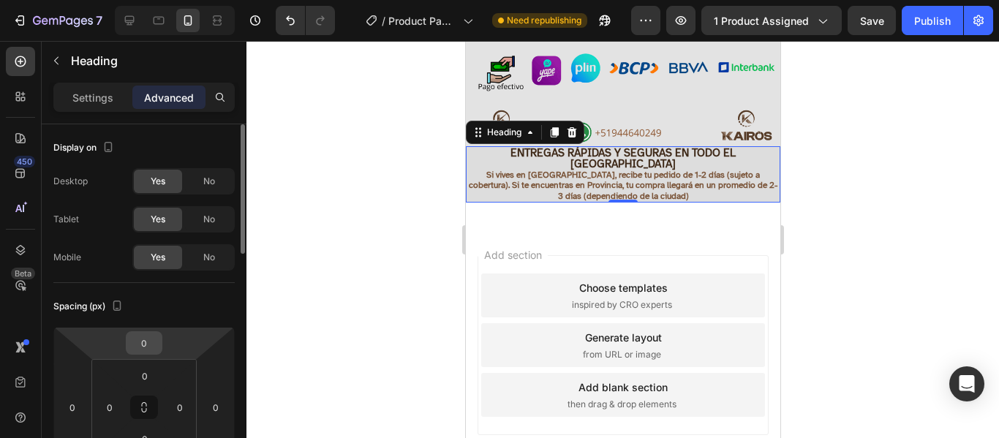
click at [154, 350] on input "0" at bounding box center [143, 343] width 29 height 22
type input "5"
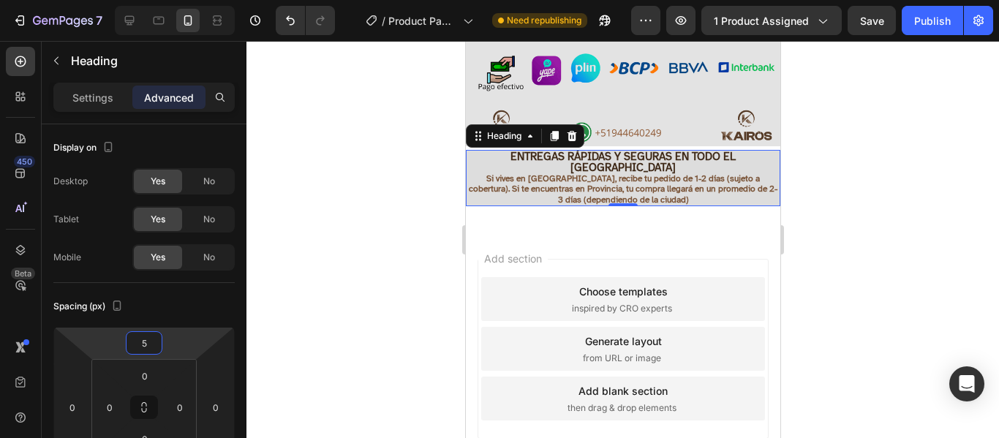
click at [328, 326] on div at bounding box center [623, 239] width 753 height 397
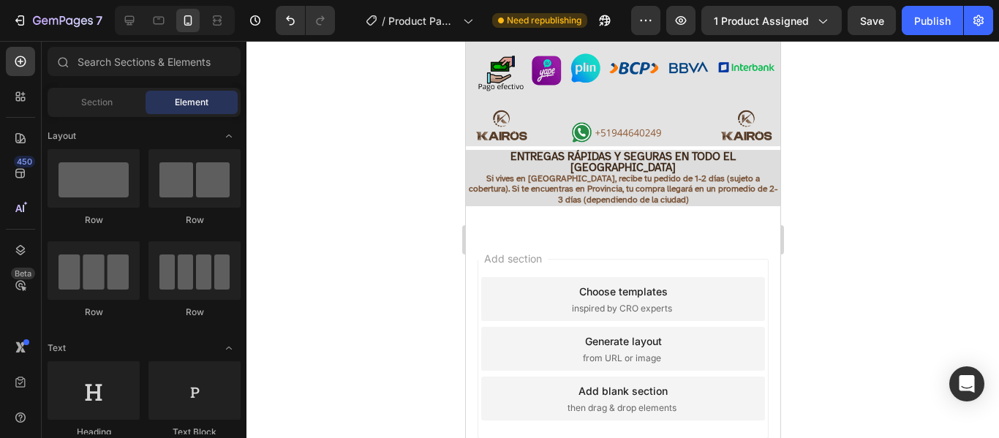
click at [822, 176] on div at bounding box center [623, 239] width 753 height 397
click at [565, 173] on span "Si vives en [GEOGRAPHIC_DATA], recibe tu pedido de 1-2 días (sujeto a cobertura…" at bounding box center [622, 188] width 309 height 31
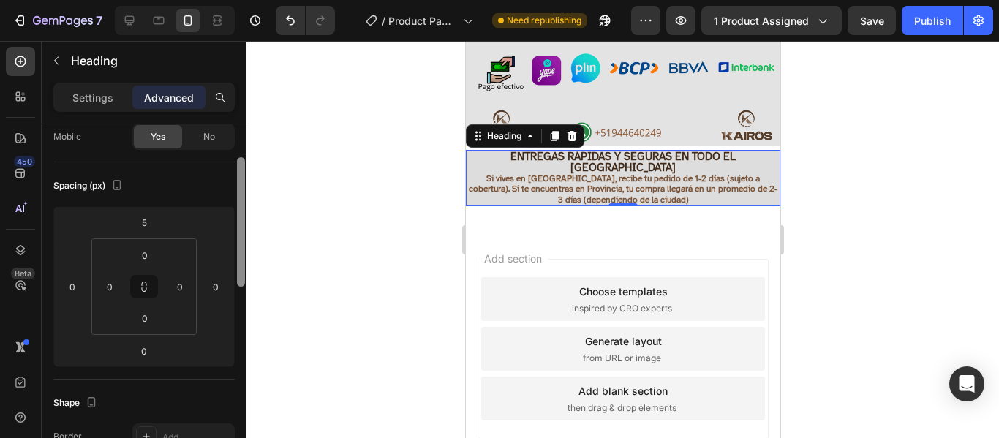
drag, startPoint x: 241, startPoint y: 249, endPoint x: 238, endPoint y: 293, distance: 44.7
click at [238, 287] on div at bounding box center [241, 221] width 8 height 129
click at [624, 173] on div "⁠⁠⁠⁠⁠⁠⁠ ENTREGAS RÁPIDAS Y SEGURAS EN TODO EL [GEOGRAPHIC_DATA] Si vives en [GE…" at bounding box center [622, 187] width 315 height 83
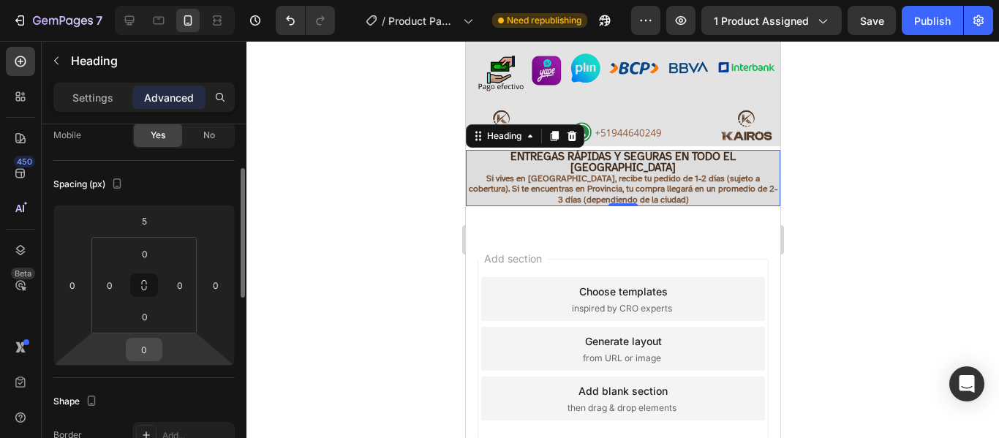
click at [152, 352] on input "0" at bounding box center [143, 350] width 29 height 22
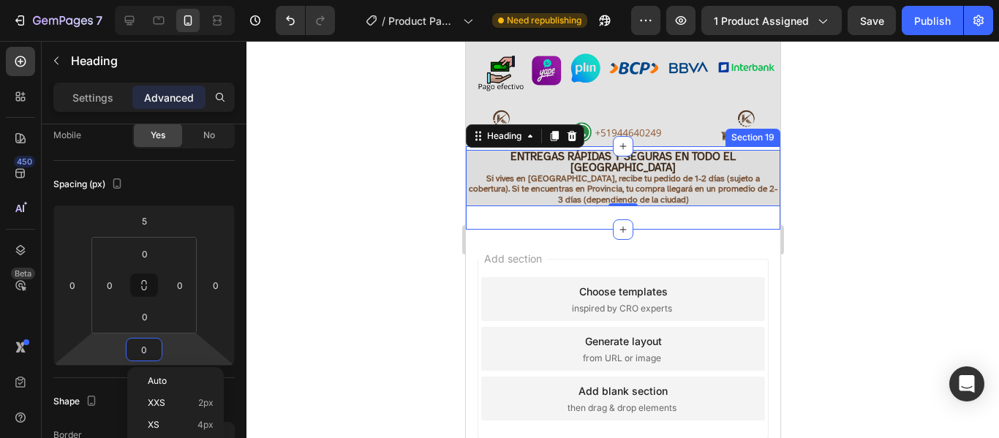
click at [693, 176] on div "⁠⁠⁠⁠⁠⁠⁠ ENTREGAS RÁPIDAS Y SEGURAS EN TODO EL [GEOGRAPHIC_DATA] Si vives en [GE…" at bounding box center [622, 187] width 315 height 83
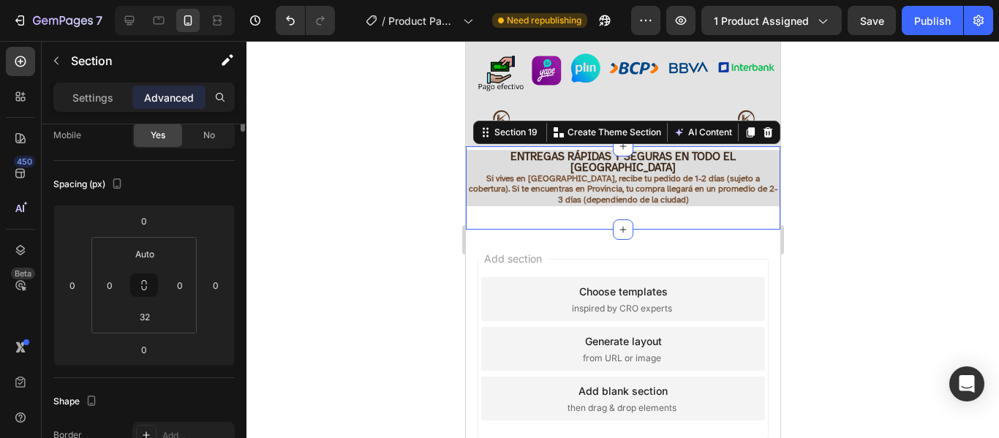
scroll to position [0, 0]
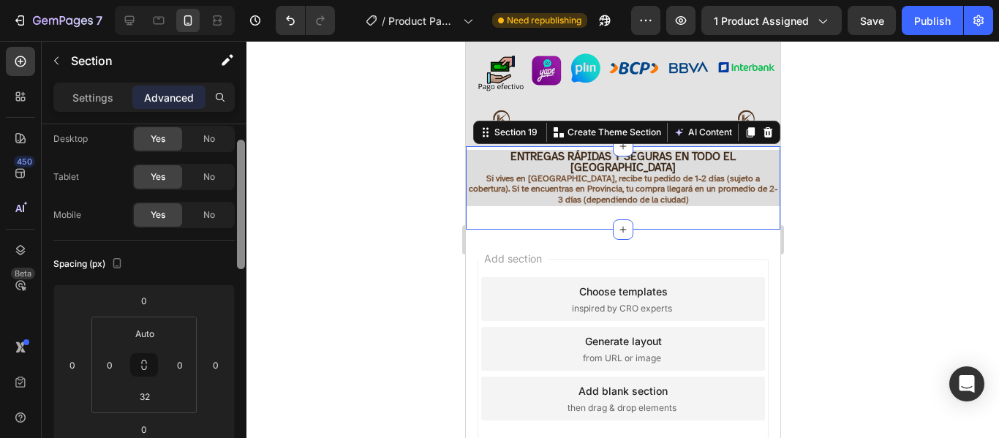
drag, startPoint x: 242, startPoint y: 237, endPoint x: 261, endPoint y: 257, distance: 27.4
click at [246, 263] on div at bounding box center [241, 302] width 11 height 356
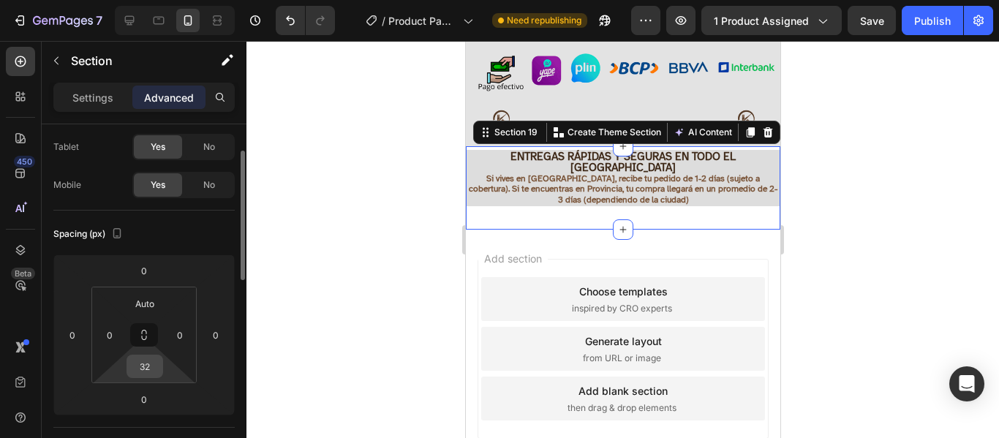
click at [154, 377] on input "32" at bounding box center [144, 367] width 29 height 22
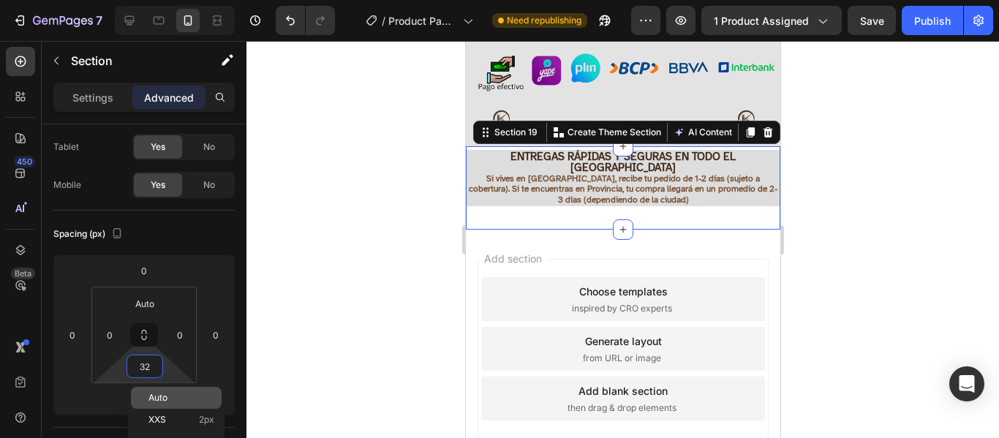
click at [160, 399] on span "Auto" at bounding box center [158, 398] width 19 height 10
type input "Auto"
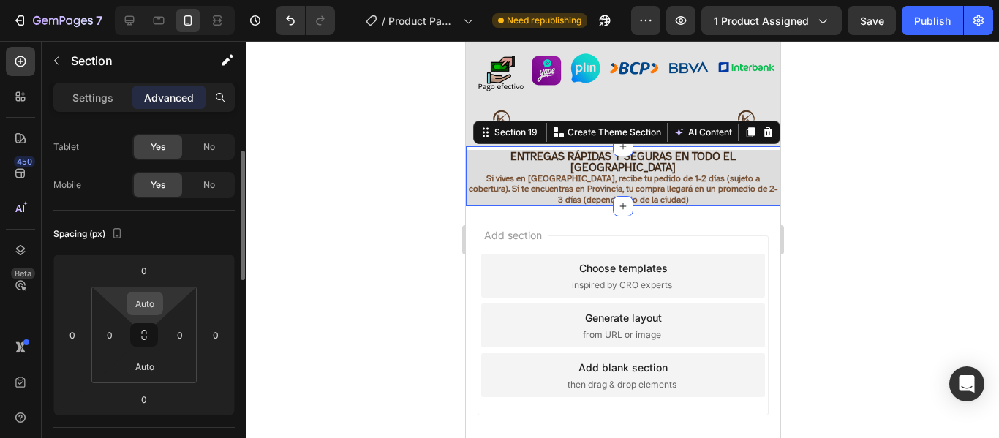
click at [154, 312] on input "Auto" at bounding box center [144, 304] width 29 height 22
type input "5"
click at [452, 196] on div at bounding box center [623, 239] width 753 height 397
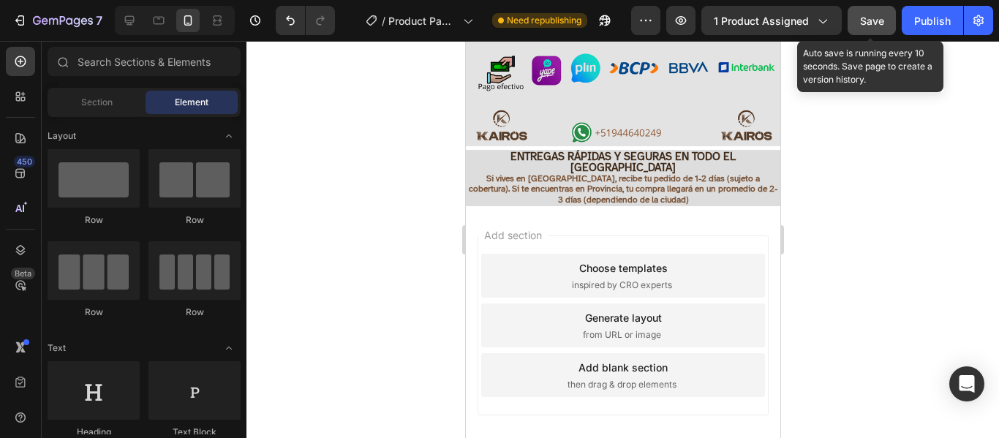
click at [883, 24] on span "Save" at bounding box center [872, 21] width 24 height 12
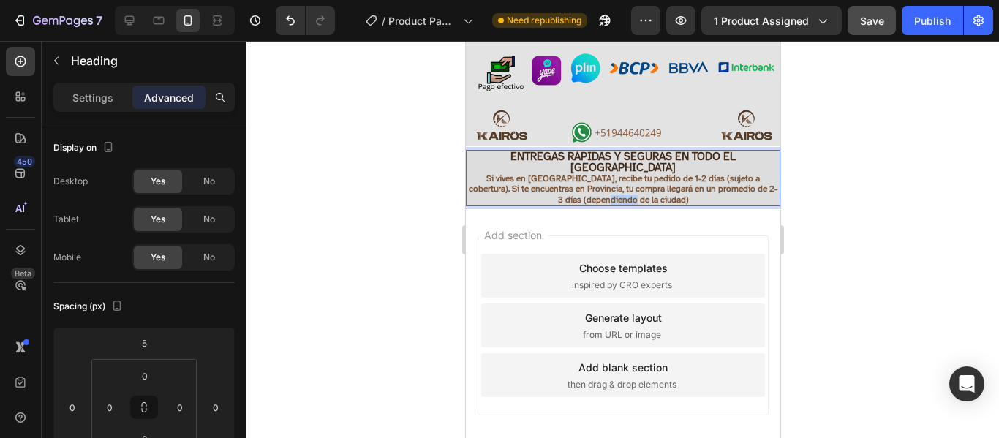
click at [657, 173] on span "Si vives en [GEOGRAPHIC_DATA], recibe tu pedido de 1-2 días (sujeto a cobertura…" at bounding box center [622, 188] width 309 height 31
click at [892, 175] on div at bounding box center [623, 239] width 753 height 397
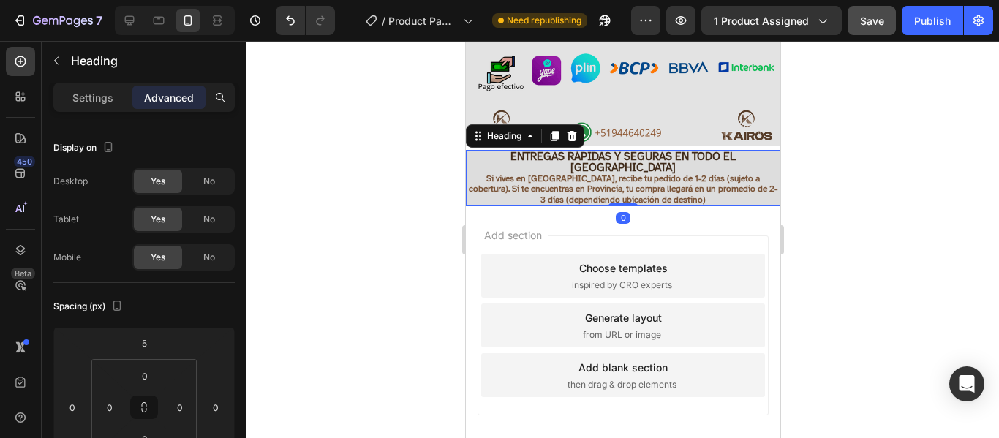
click at [759, 156] on p "⁠⁠⁠⁠⁠⁠⁠ ENTREGAS RÁPIDAS Y SEGURAS EN TODO EL [GEOGRAPHIC_DATA] Si vives en [GE…" at bounding box center [623, 177] width 312 height 53
click at [537, 173] on span "Si vives en [GEOGRAPHIC_DATA], recibe tu pedido de 1-2 días (sujeto a cobertura…" at bounding box center [622, 188] width 309 height 31
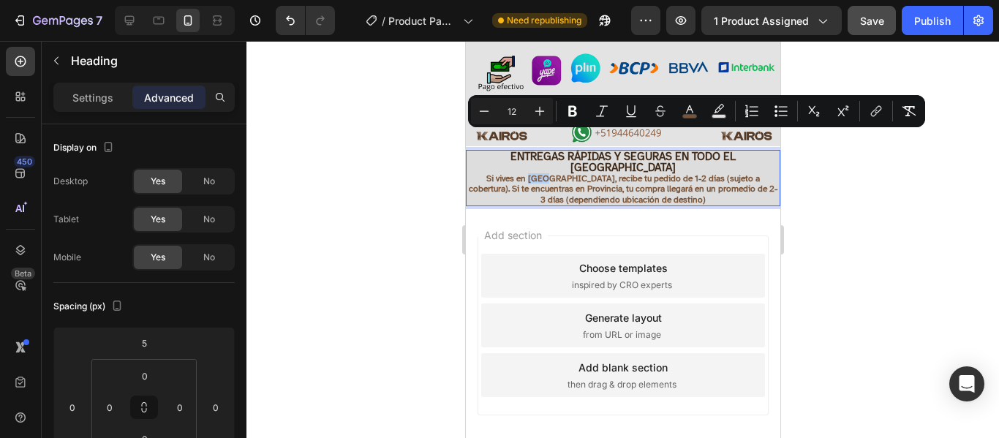
click at [519, 173] on span "Si vives en [GEOGRAPHIC_DATA], recibe tu pedido de 1-2 días (sujeto a cobertura…" at bounding box center [622, 188] width 309 height 31
drag, startPoint x: 506, startPoint y: 140, endPoint x: 565, endPoint y: 140, distance: 59.3
click at [565, 173] on span "En [GEOGRAPHIC_DATA], recibe tu pedido de 1-2 días (sujeto a cobertura). Si te …" at bounding box center [623, 188] width 307 height 31
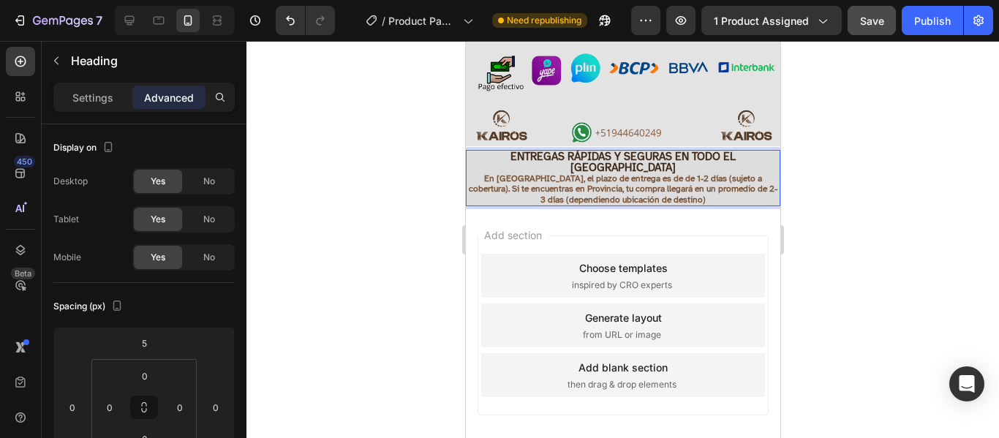
click at [745, 173] on span "En [GEOGRAPHIC_DATA], el plazo de entrega es de de 1-2 días (sujeto a cobertura…" at bounding box center [622, 188] width 309 height 31
drag, startPoint x: 755, startPoint y: 140, endPoint x: 740, endPoint y: 140, distance: 15.4
click at [740, 173] on span "En [GEOGRAPHIC_DATA], el plazo de entrega es de de 1-2 días (sujeto a cobertura…" at bounding box center [622, 188] width 309 height 31
click at [749, 151] on p "ENTREGAS RÁPIDAS Y SEGURAS EN TODO EL [GEOGRAPHIC_DATA] En [GEOGRAPHIC_DATA], e…" at bounding box center [623, 177] width 312 height 53
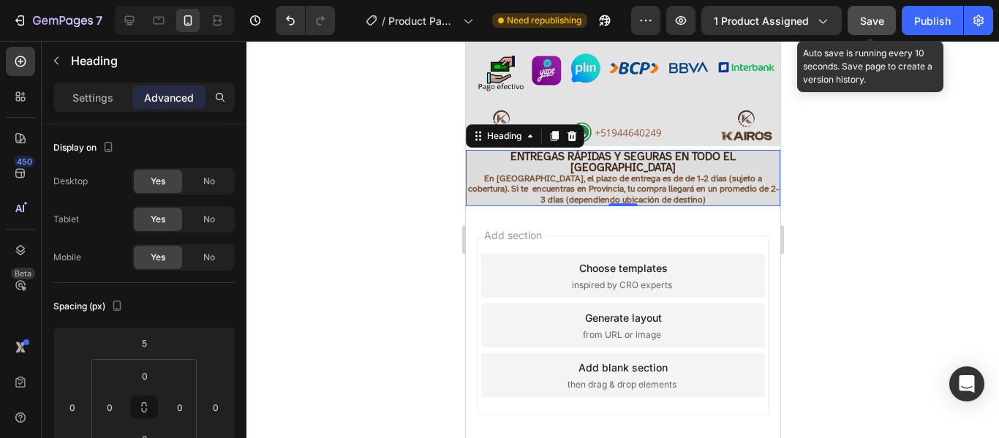
click at [874, 18] on span "Save" at bounding box center [872, 21] width 24 height 12
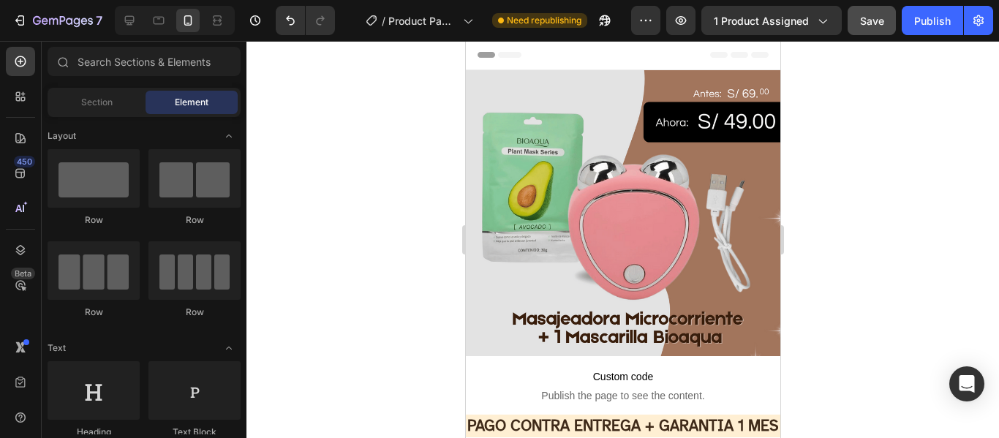
scroll to position [0, 0]
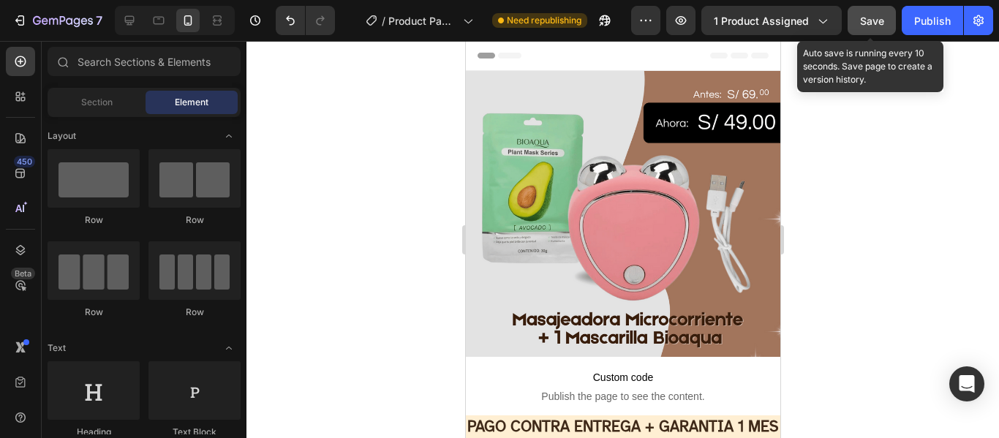
click at [879, 20] on span "Save" at bounding box center [872, 21] width 24 height 12
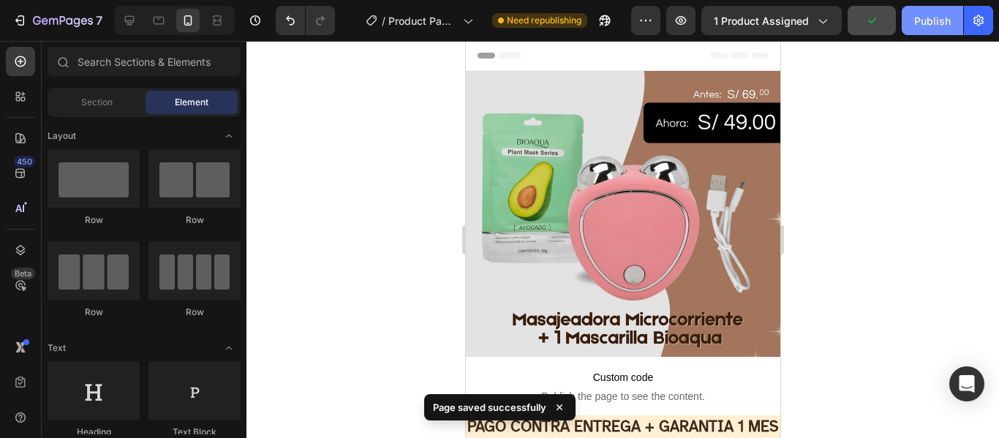
click at [943, 31] on button "Publish" at bounding box center [932, 20] width 61 height 29
